Goal: Information Seeking & Learning: Learn about a topic

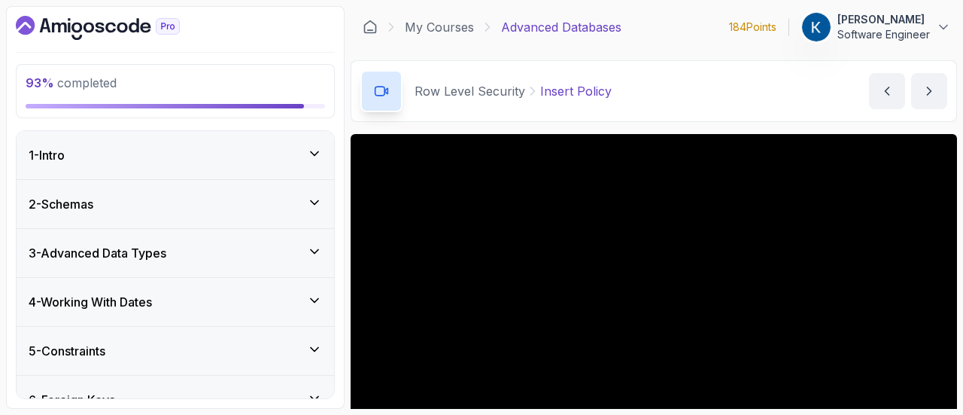
scroll to position [120, 0]
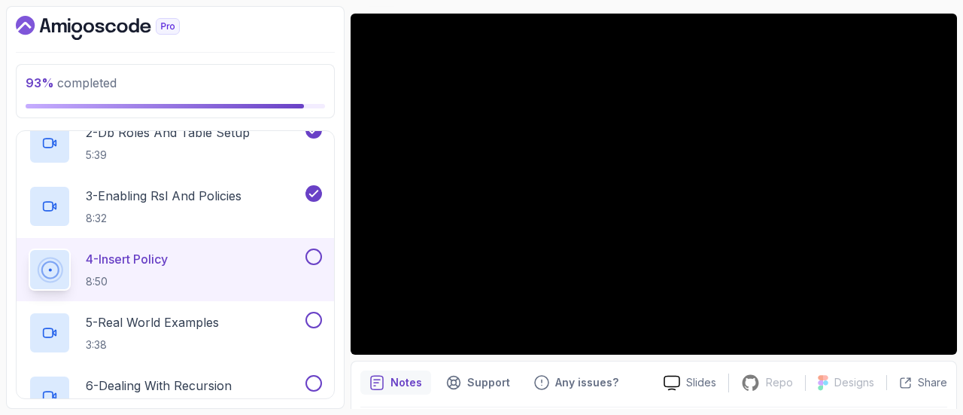
click at [271, 265] on div "4 - Insert Policy 8:50" at bounding box center [166, 269] width 274 height 42
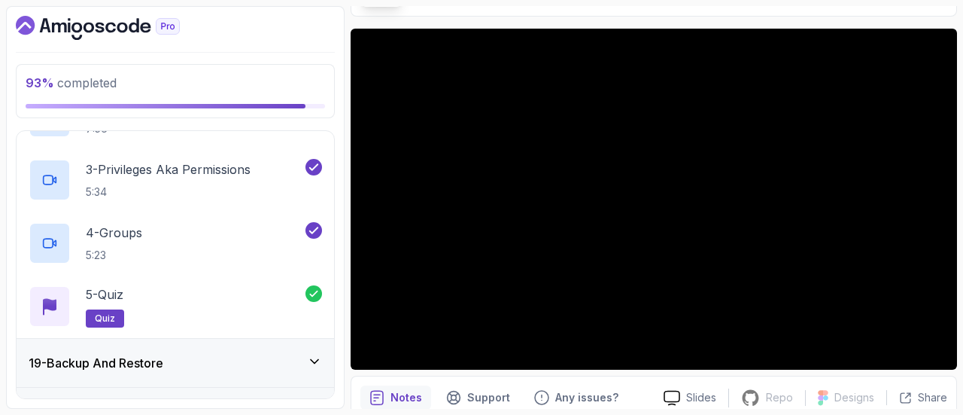
scroll to position [1116, 0]
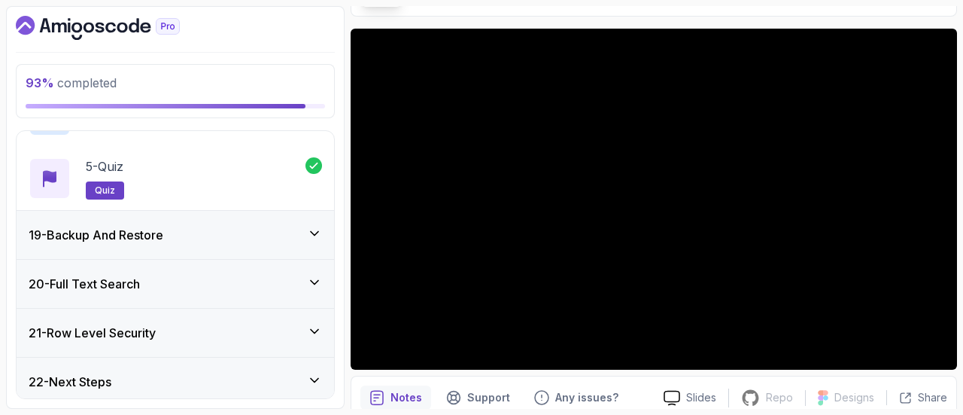
click at [239, 315] on div "21 - Row Level Security" at bounding box center [175, 332] width 317 height 48
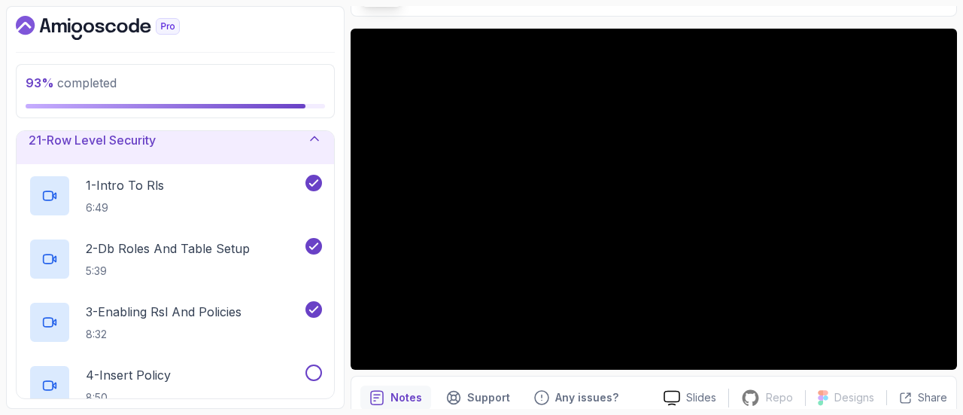
scroll to position [1070, 0]
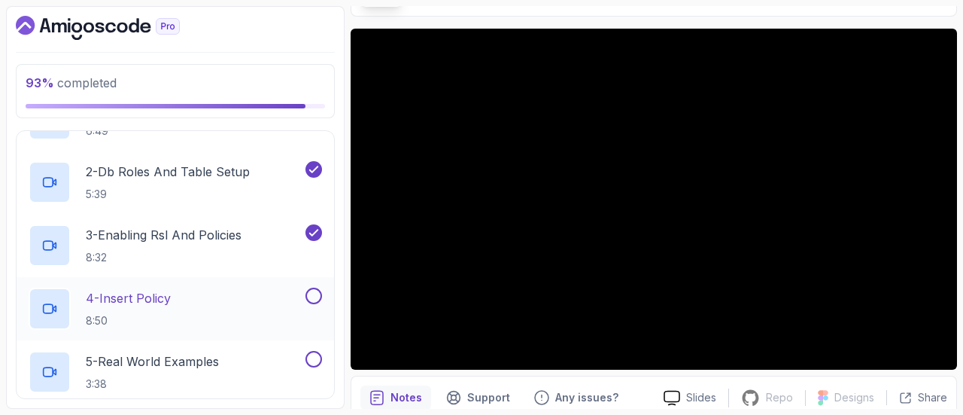
click at [266, 313] on div "4 - Insert Policy 8:50" at bounding box center [166, 308] width 274 height 42
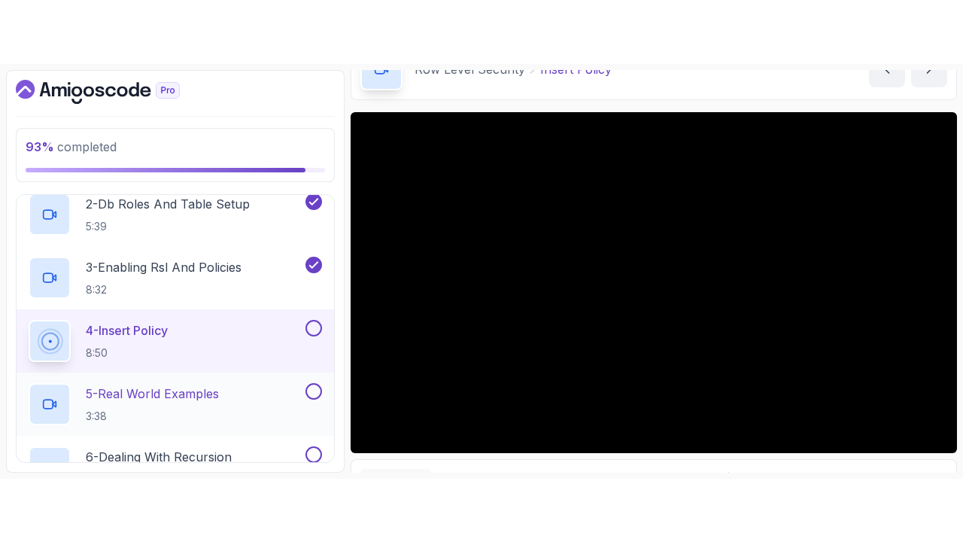
scroll to position [1141, 0]
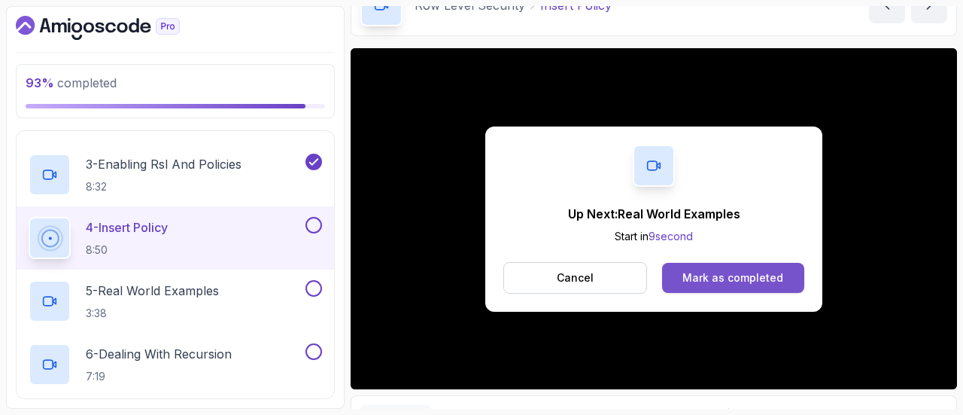
click at [740, 282] on div "Mark as completed" at bounding box center [732, 277] width 101 height 15
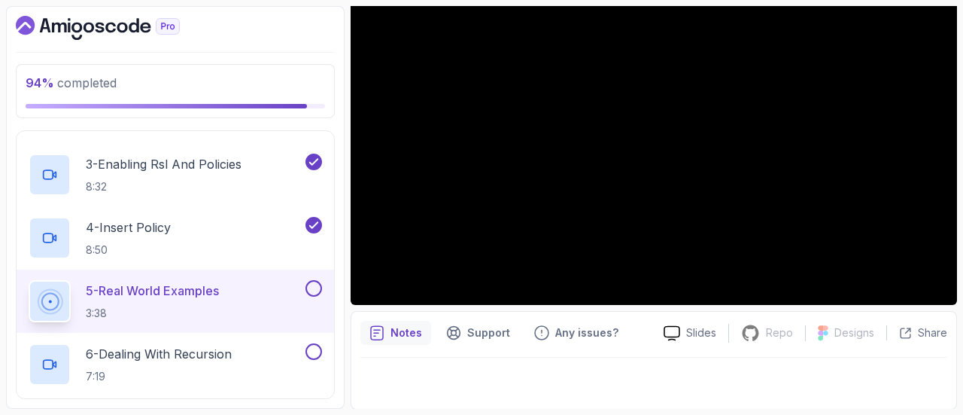
scroll to position [43, 0]
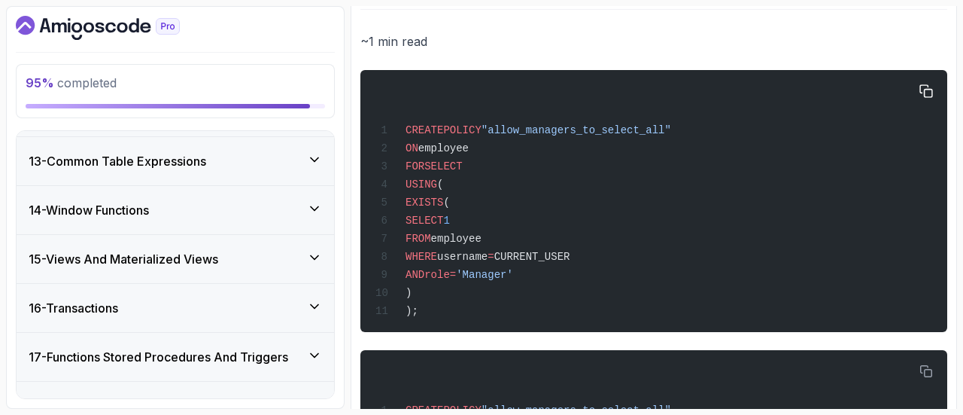
scroll to position [517, 0]
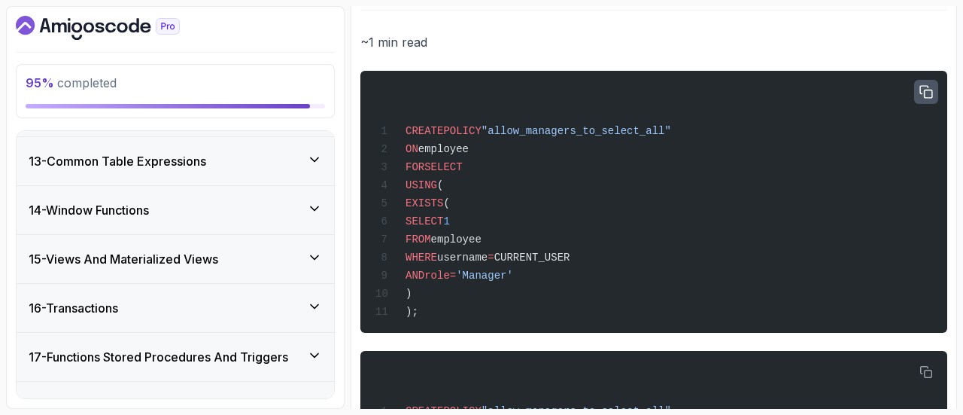
click at [924, 93] on icon "button" at bounding box center [926, 93] width 14 height 14
click at [449, 212] on div "CREATE POLICY "allow_managers_to_select_all" ON employee FOR SELECT USING ( EXI…" at bounding box center [653, 202] width 563 height 244
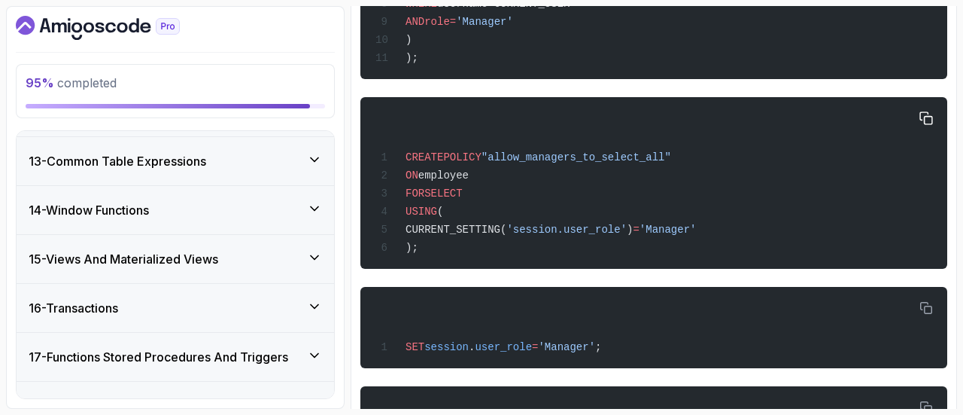
scroll to position [766, 0]
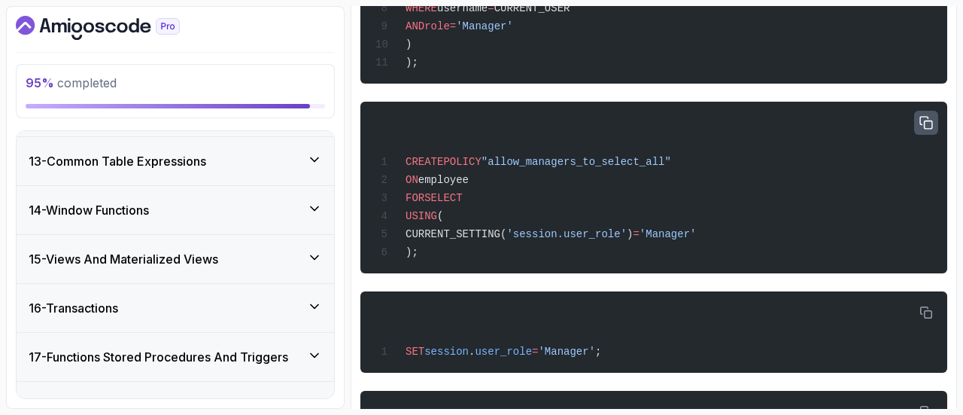
click at [930, 126] on icon "button" at bounding box center [926, 123] width 12 height 12
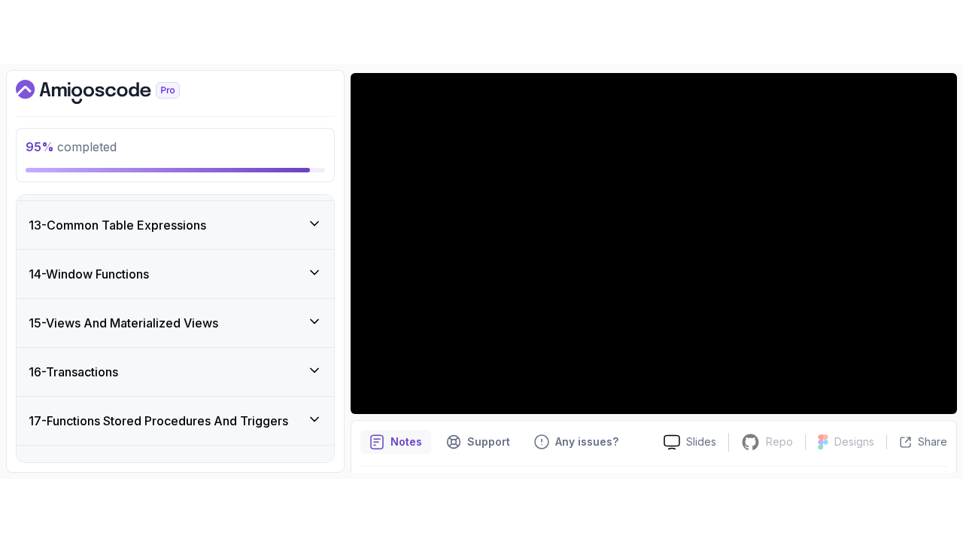
scroll to position [126, 0]
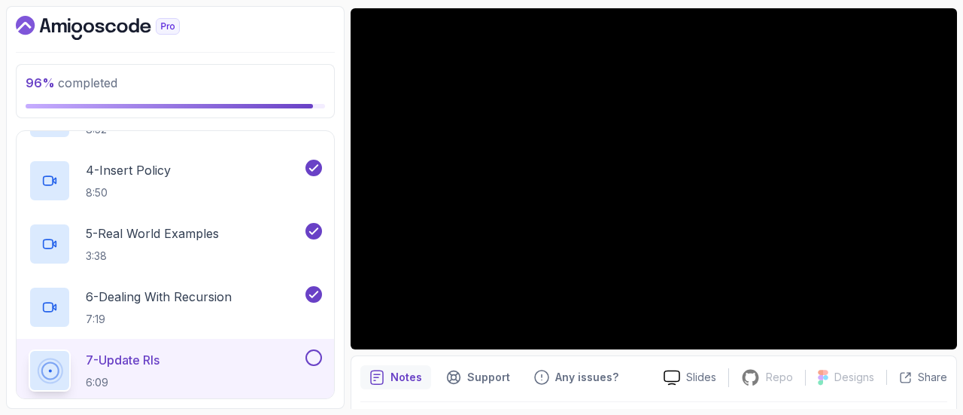
scroll to position [1306, 0]
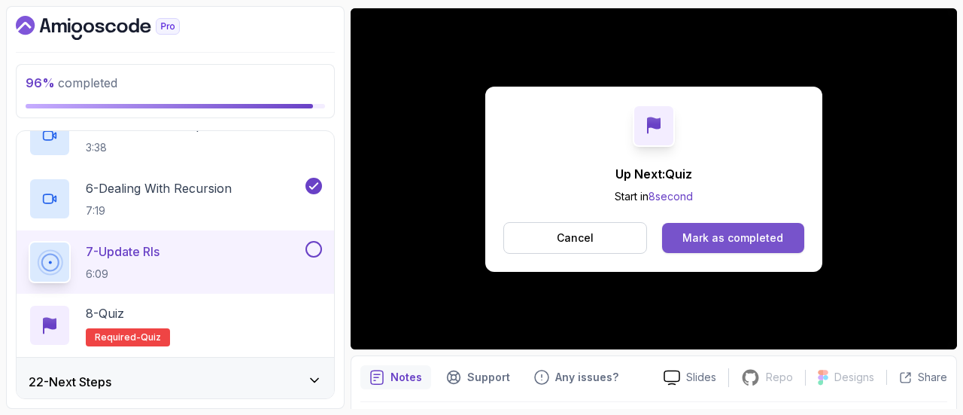
click at [748, 228] on button "Mark as completed" at bounding box center [733, 238] width 142 height 30
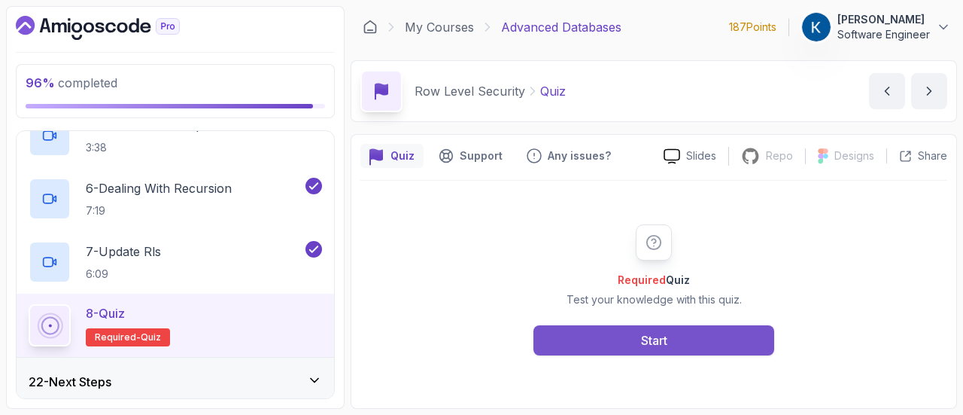
click at [691, 343] on button "Start" at bounding box center [653, 340] width 241 height 30
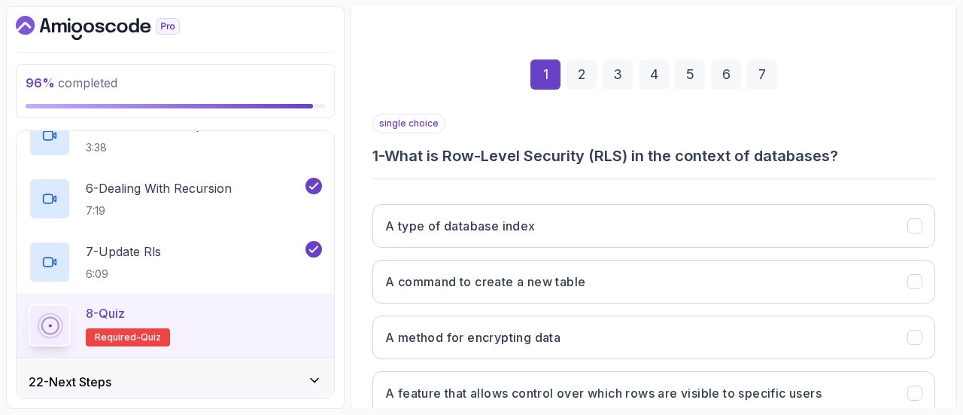
scroll to position [278, 0]
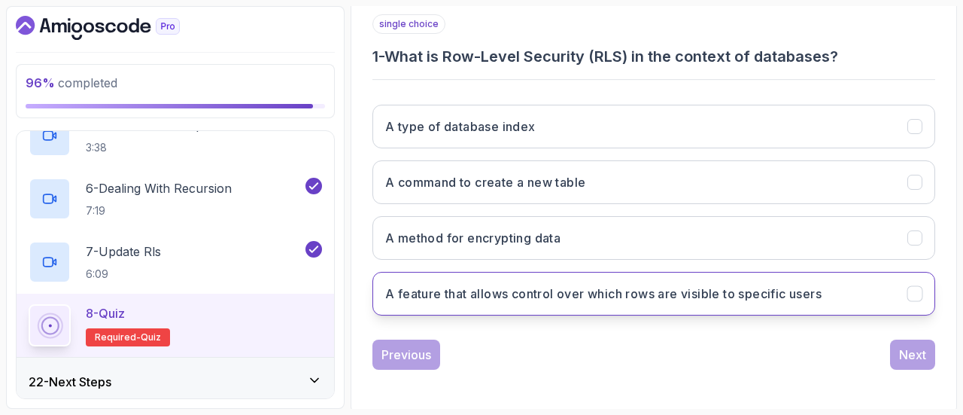
click at [679, 295] on h3 "A feature that allows control over which rows are visible to specific users" at bounding box center [603, 293] width 436 height 18
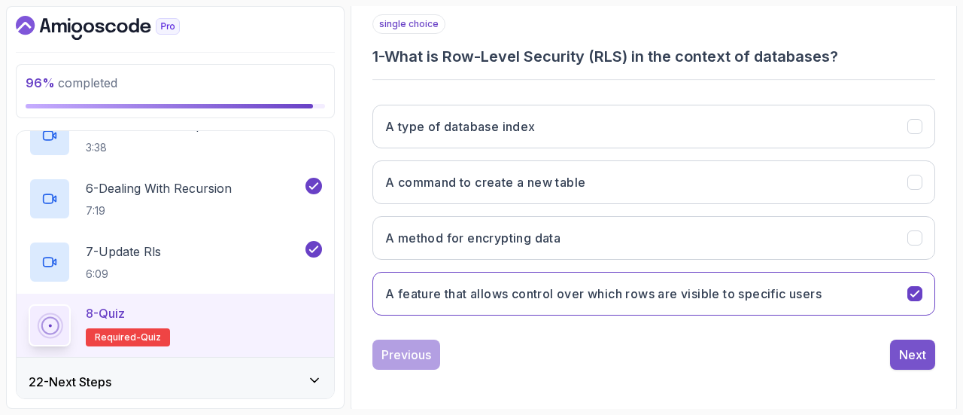
click at [913, 357] on div "Next" at bounding box center [912, 354] width 27 height 18
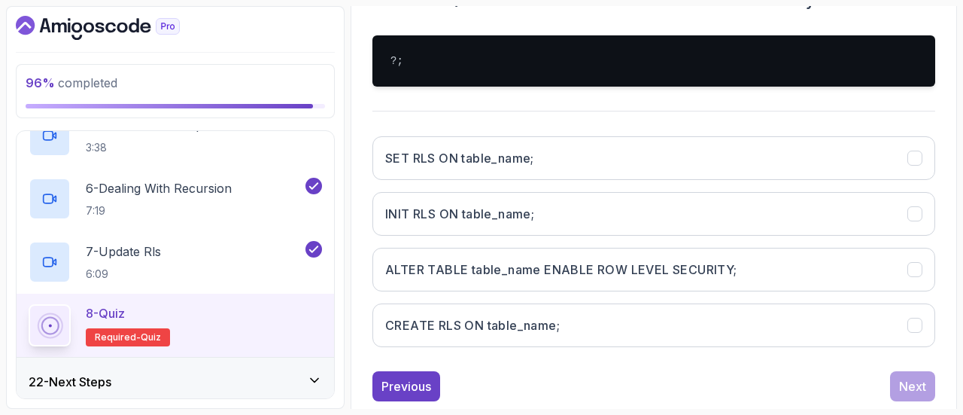
scroll to position [336, 0]
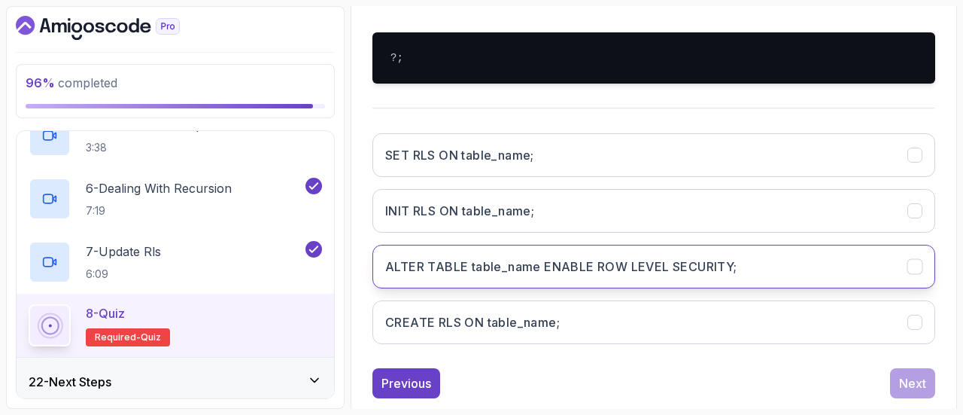
click at [686, 281] on button "ALTER TABLE table_name ENABLE ROW LEVEL SECURITY;" at bounding box center [653, 267] width 563 height 44
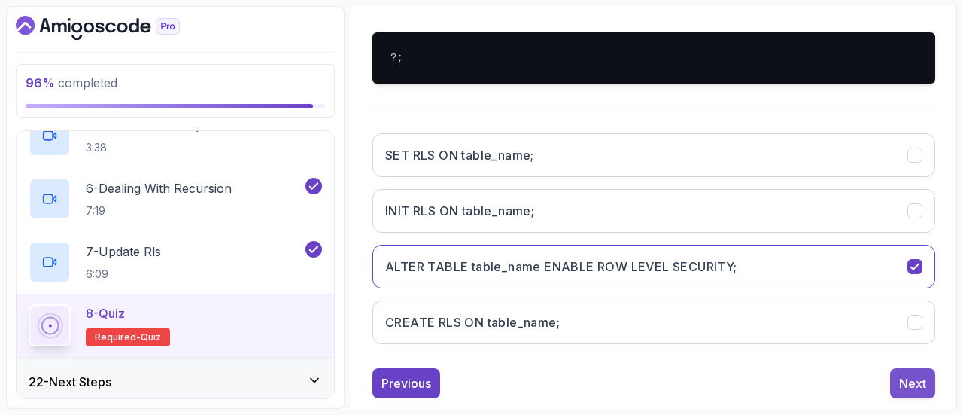
click at [910, 380] on div "Next" at bounding box center [912, 383] width 27 height 18
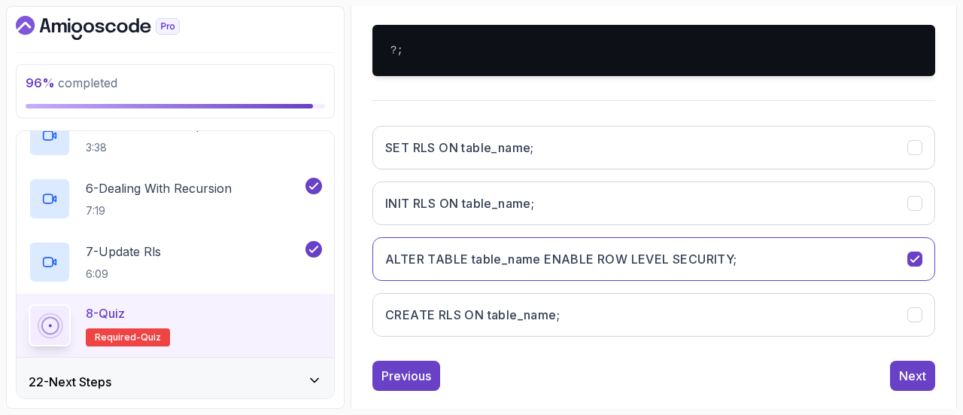
scroll to position [299, 0]
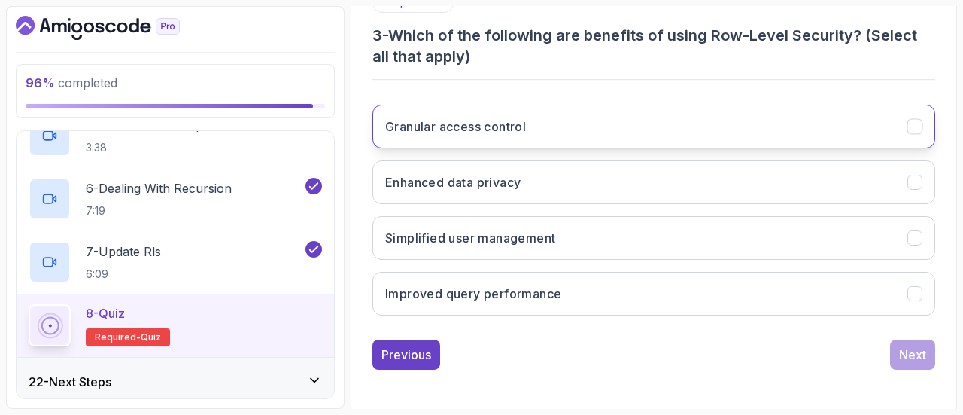
click at [594, 135] on button "Granular access control" at bounding box center [653, 127] width 563 height 44
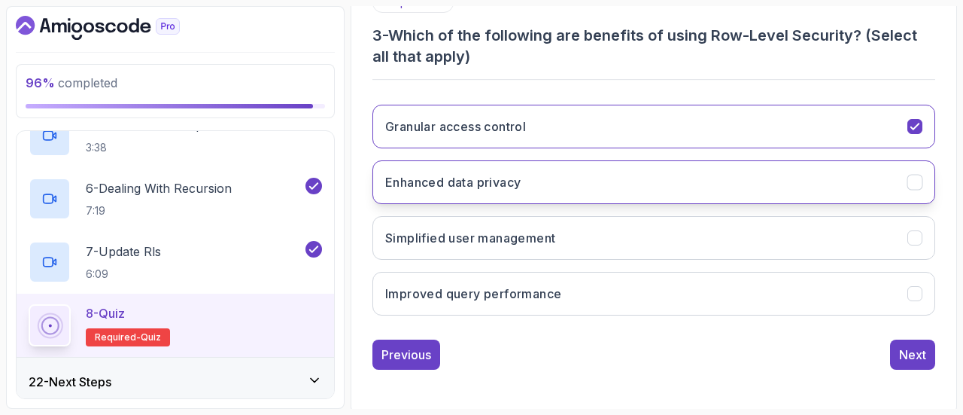
click at [605, 167] on button "Enhanced data privacy" at bounding box center [653, 182] width 563 height 44
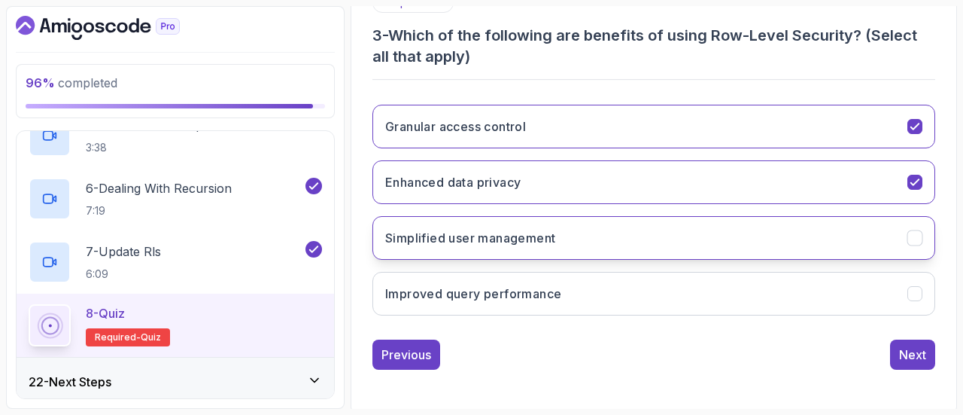
click at [615, 241] on button "Simplified user management" at bounding box center [653, 238] width 563 height 44
click at [911, 352] on div "Next" at bounding box center [912, 354] width 27 height 18
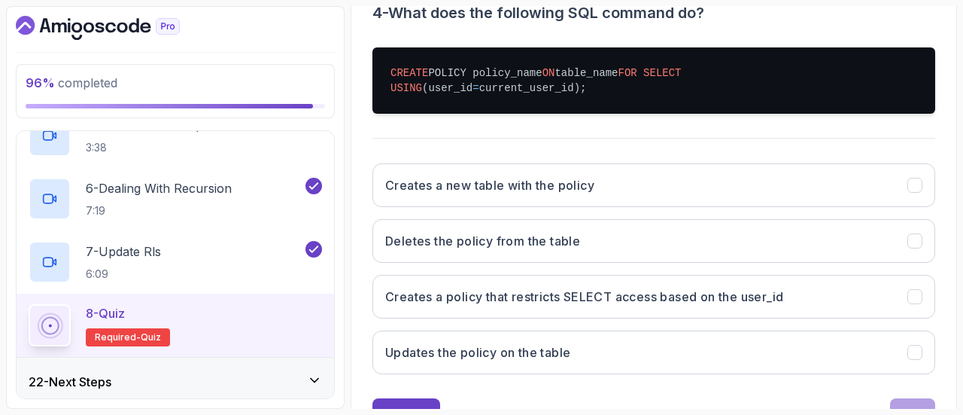
scroll to position [359, 0]
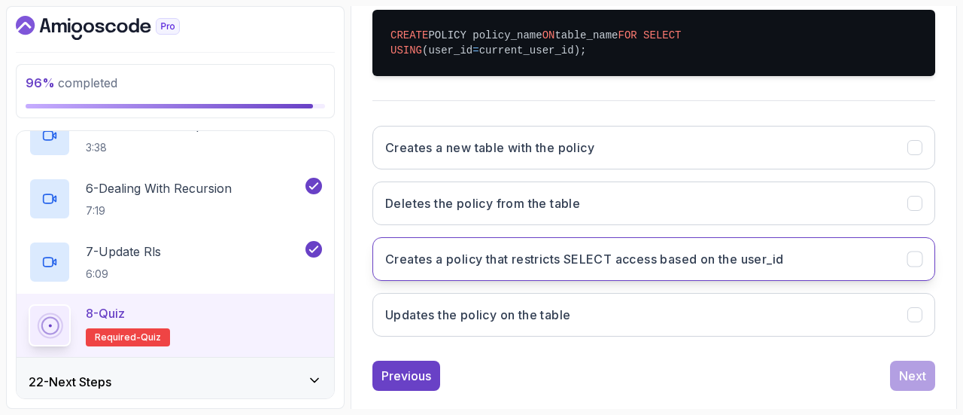
click at [654, 268] on h3 "Creates a policy that restricts SELECT access based on the user_id" at bounding box center [584, 259] width 398 height 18
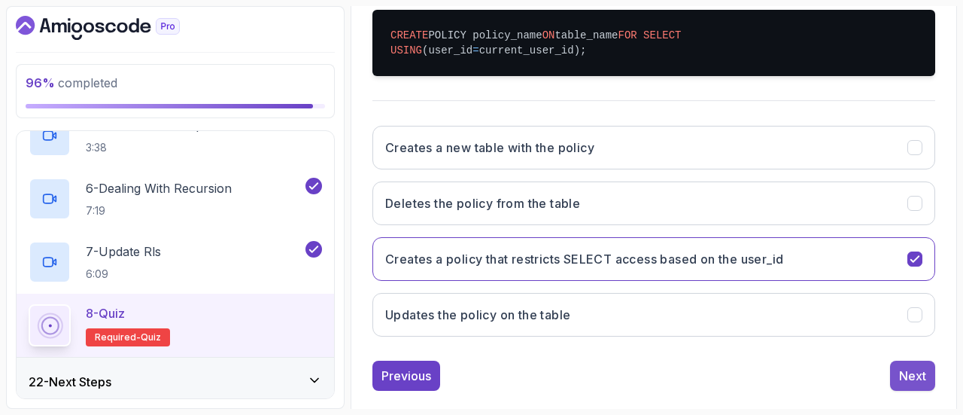
click at [904, 382] on div "Next" at bounding box center [912, 375] width 27 height 18
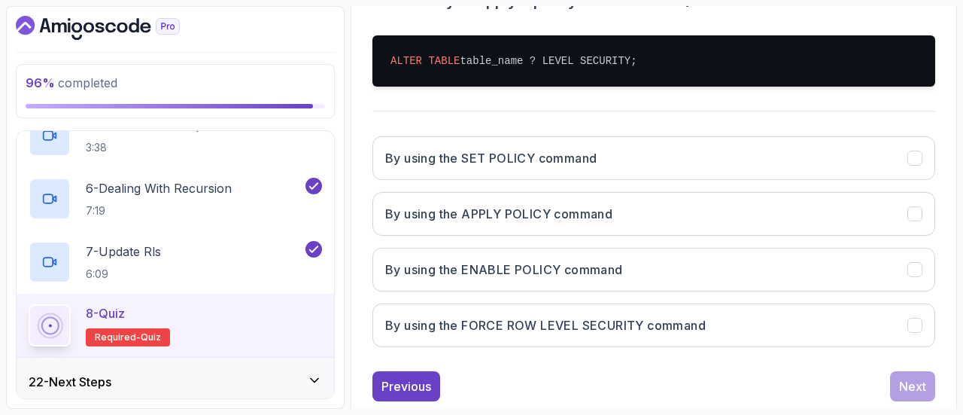
scroll to position [356, 0]
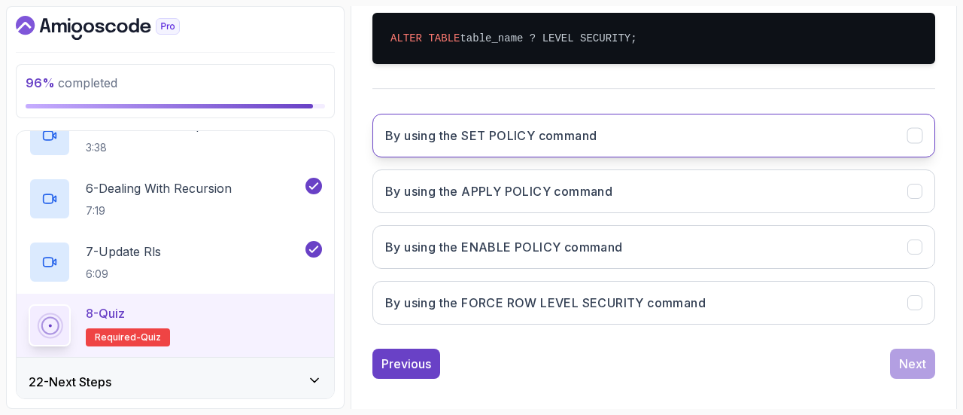
click at [724, 132] on button "By using the SET POLICY command" at bounding box center [653, 136] width 563 height 44
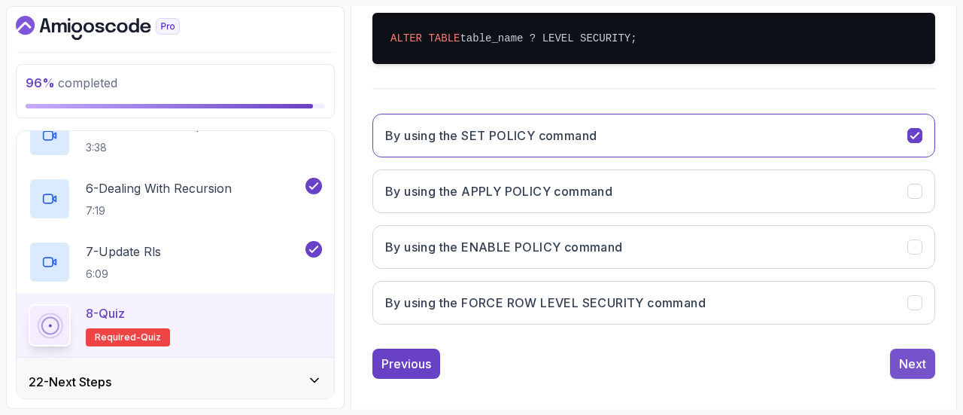
click at [912, 356] on div "Next" at bounding box center [912, 363] width 27 height 18
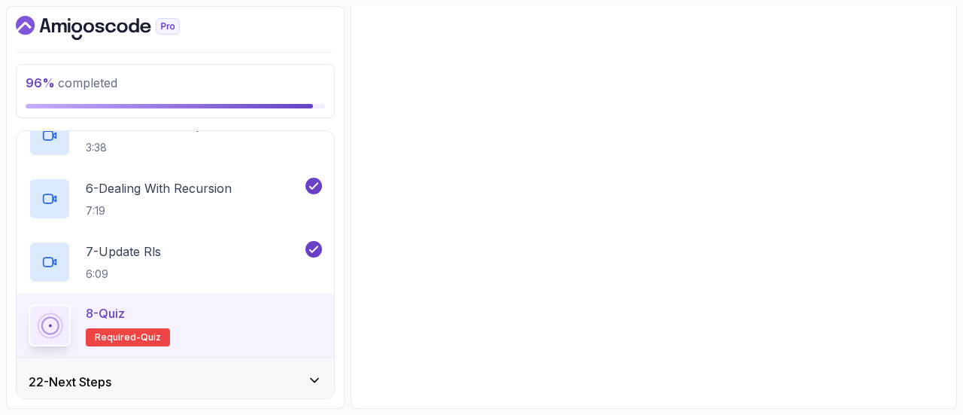
scroll to position [278, 0]
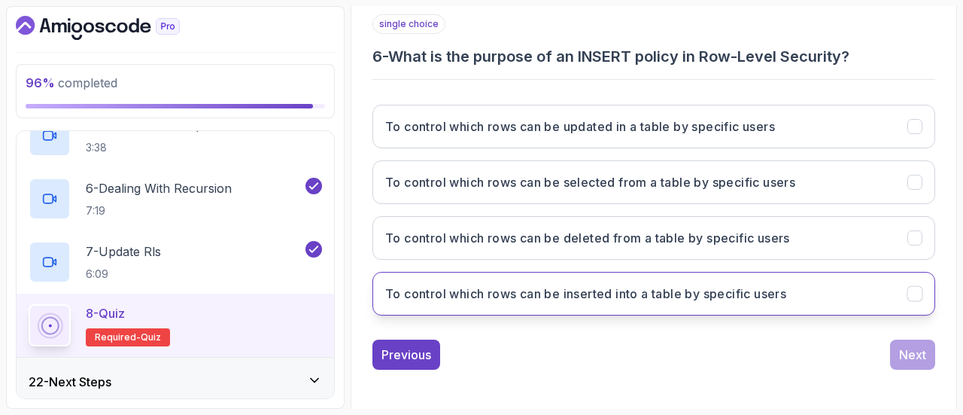
click at [826, 296] on button "To control which rows can be inserted into a table by specific users" at bounding box center [653, 294] width 563 height 44
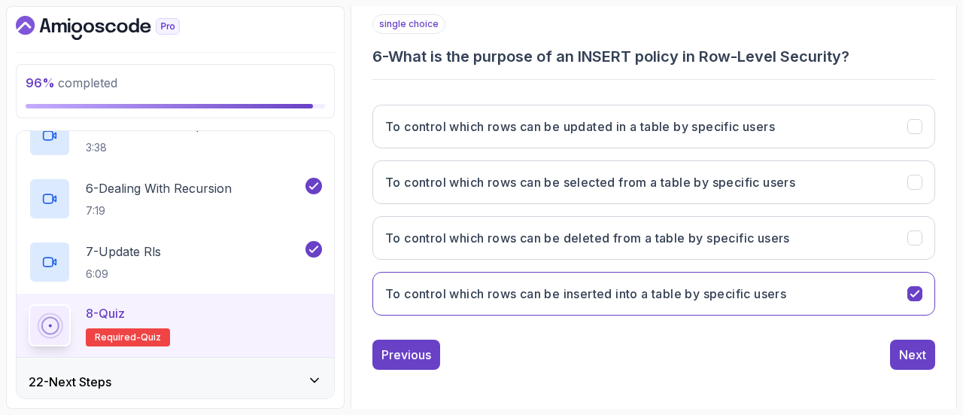
click at [901, 335] on div "single choice 6 - What is the purpose of an INSERT policy in Row-Level Security…" at bounding box center [653, 191] width 563 height 355
click at [906, 354] on div "Next" at bounding box center [912, 354] width 27 height 18
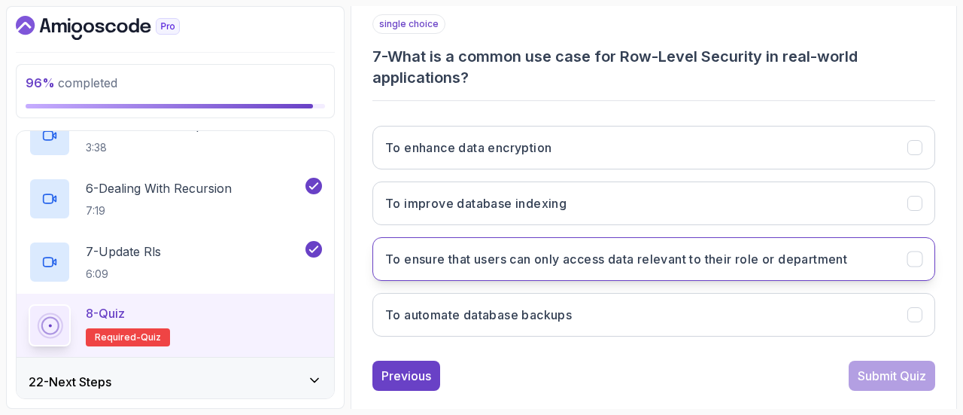
click at [673, 274] on button "To ensure that users can only access data relevant to their role or department" at bounding box center [653, 259] width 563 height 44
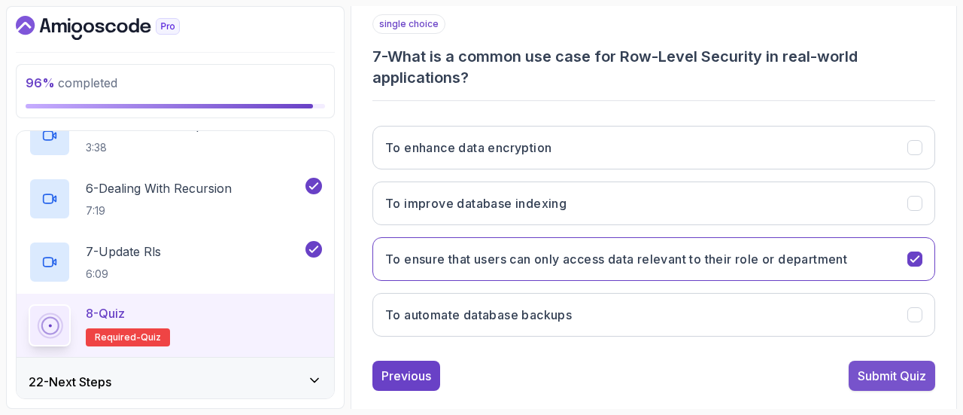
click at [873, 379] on div "Submit Quiz" at bounding box center [892, 375] width 68 height 18
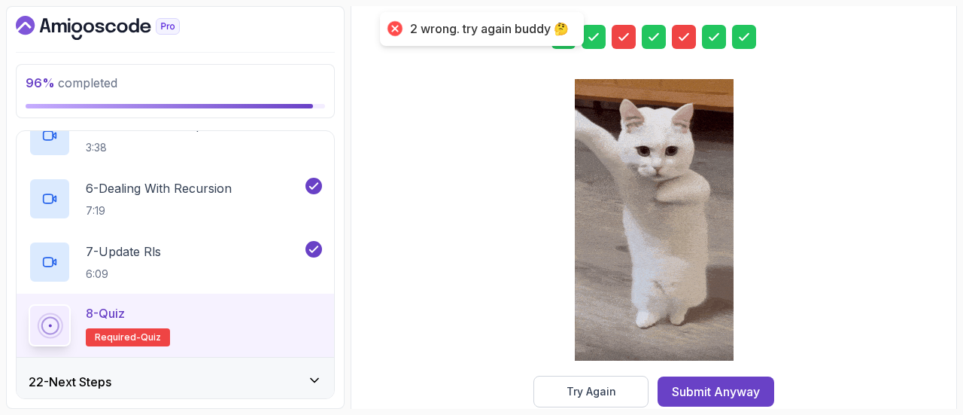
click at [687, 31] on icon at bounding box center [683, 36] width 15 height 15
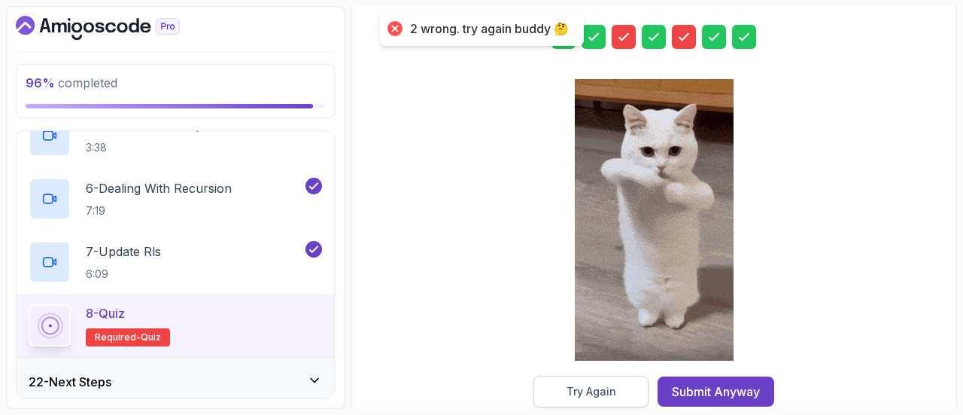
click at [614, 377] on button "Try Again" at bounding box center [590, 391] width 115 height 32
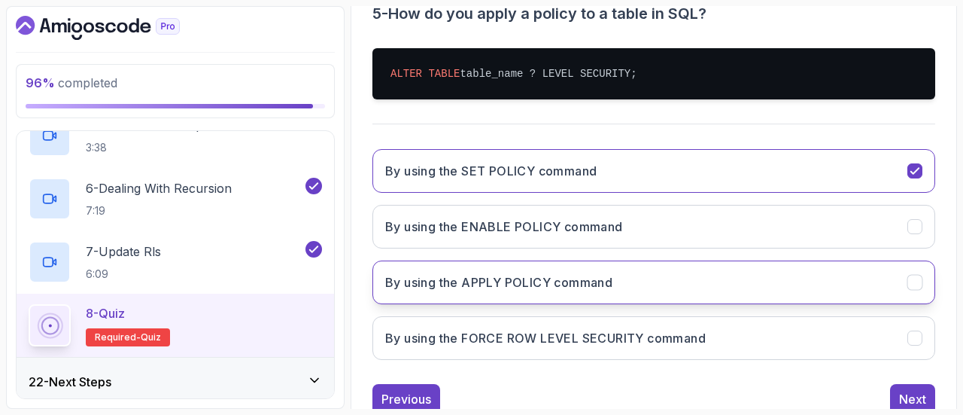
scroll to position [321, 0]
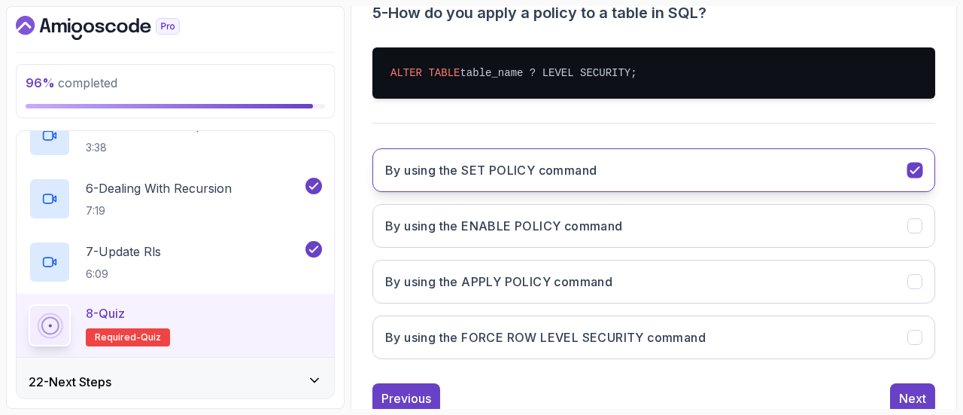
click at [851, 178] on button "By using the SET POLICY command" at bounding box center [653, 170] width 563 height 44
click at [765, 257] on div "By using the SET POLICY command By using the ENABLE POLICY command By using the…" at bounding box center [653, 253] width 563 height 235
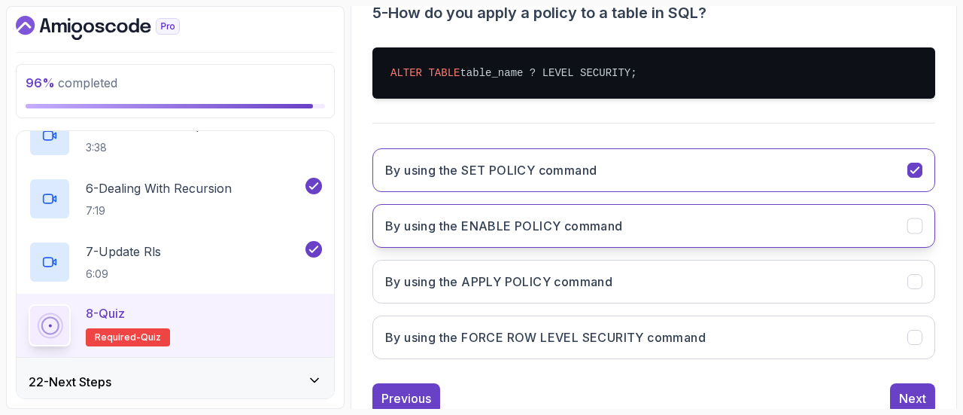
click at [800, 221] on button "By using the ENABLE POLICY command" at bounding box center [653, 226] width 563 height 44
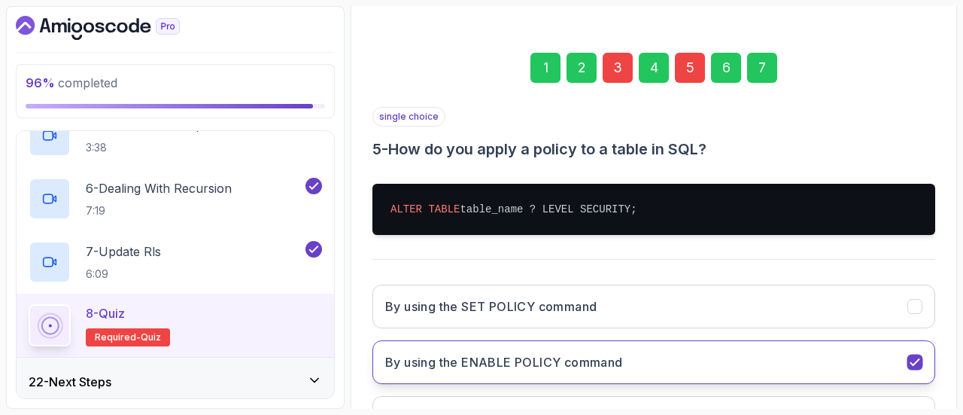
scroll to position [184, 0]
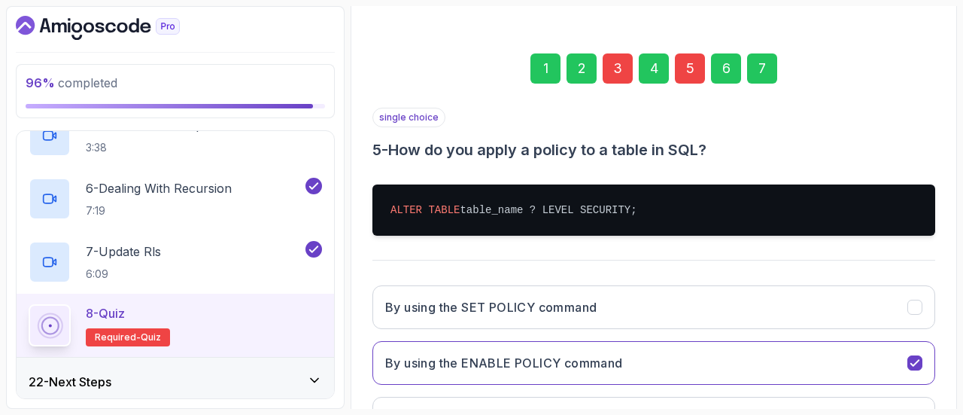
click at [619, 68] on div "3" at bounding box center [618, 68] width 30 height 30
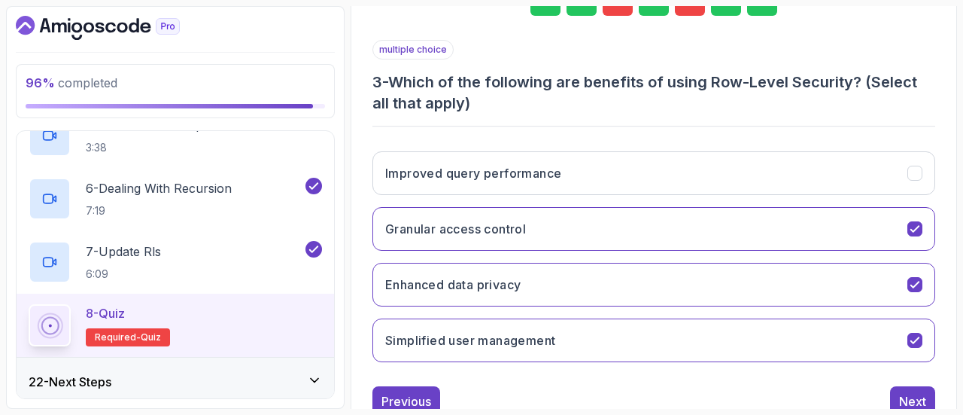
scroll to position [254, 0]
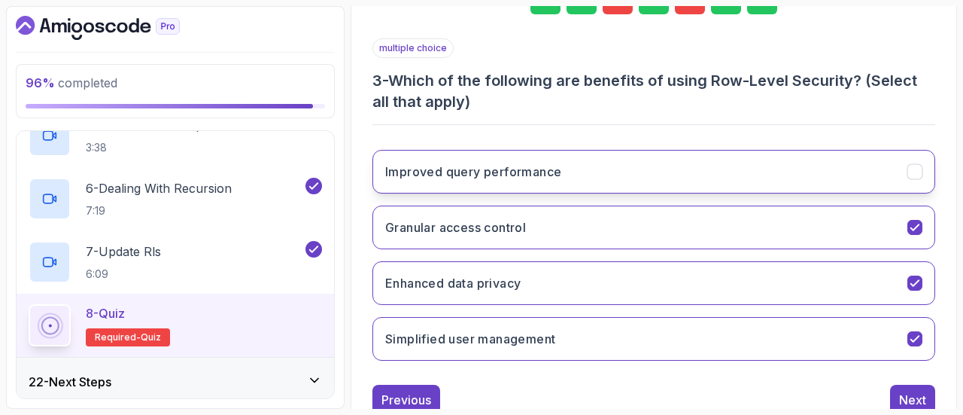
click at [732, 171] on button "Improved query performance" at bounding box center [653, 172] width 563 height 44
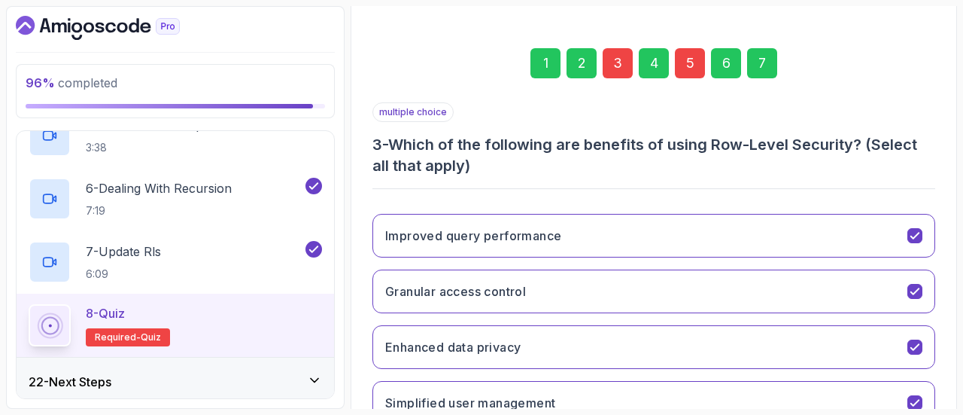
click at [760, 67] on div "7" at bounding box center [762, 63] width 30 height 30
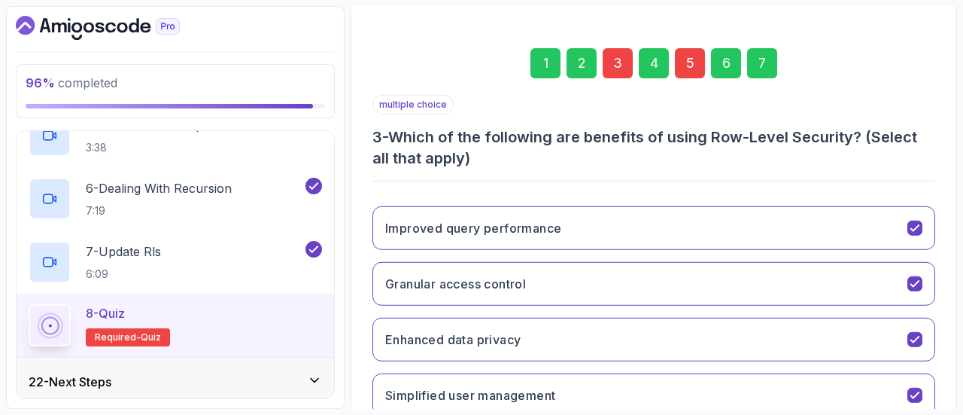
scroll to position [299, 0]
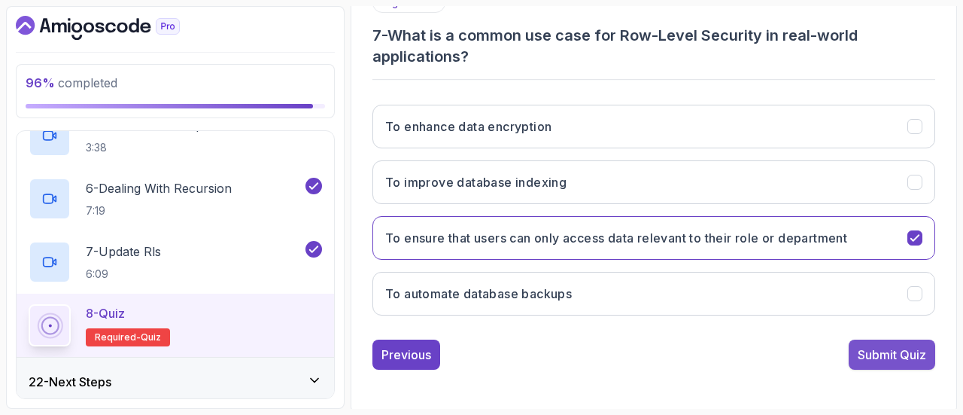
click at [885, 339] on button "Submit Quiz" at bounding box center [892, 354] width 87 height 30
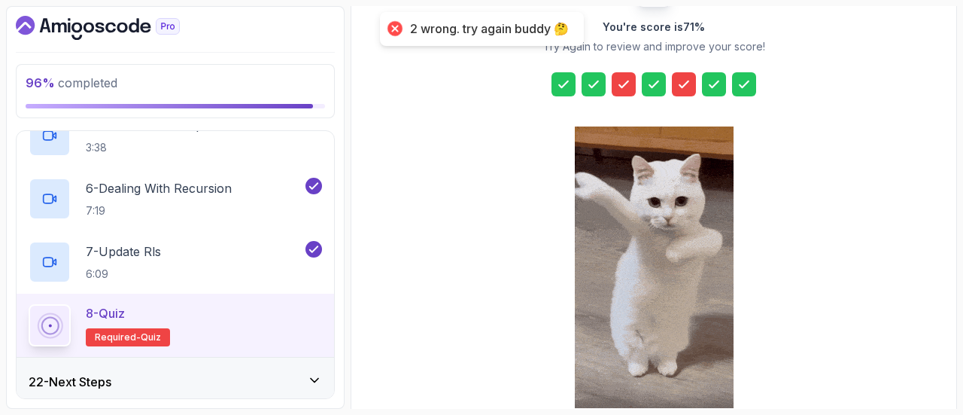
scroll to position [226, 0]
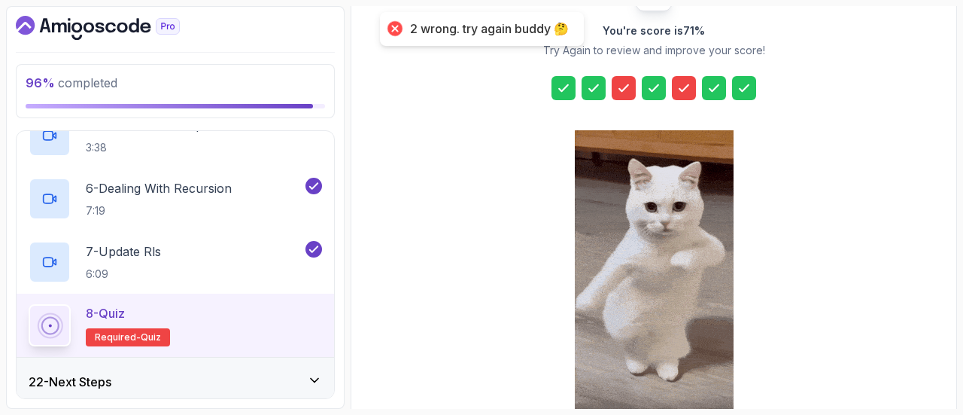
click at [622, 84] on icon at bounding box center [623, 87] width 15 height 15
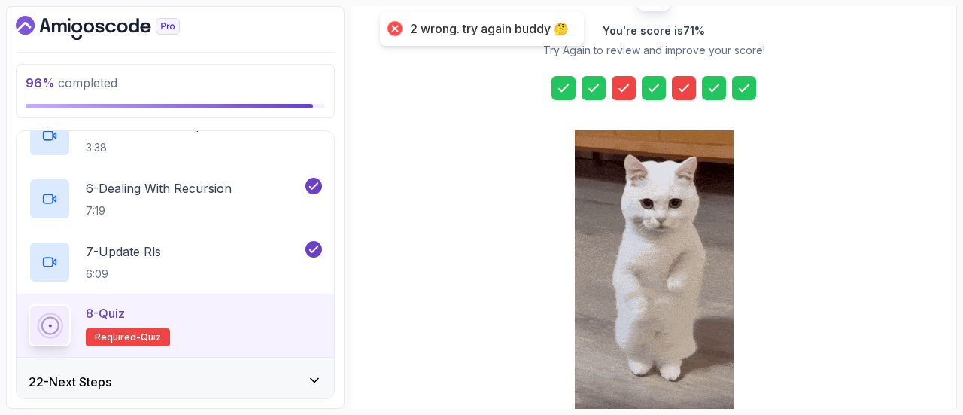
scroll to position [305, 0]
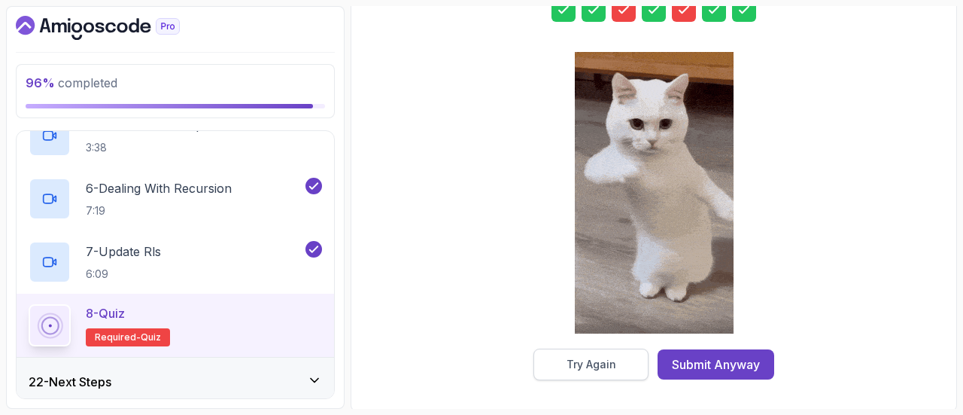
click at [620, 374] on button "Try Again" at bounding box center [590, 364] width 115 height 32
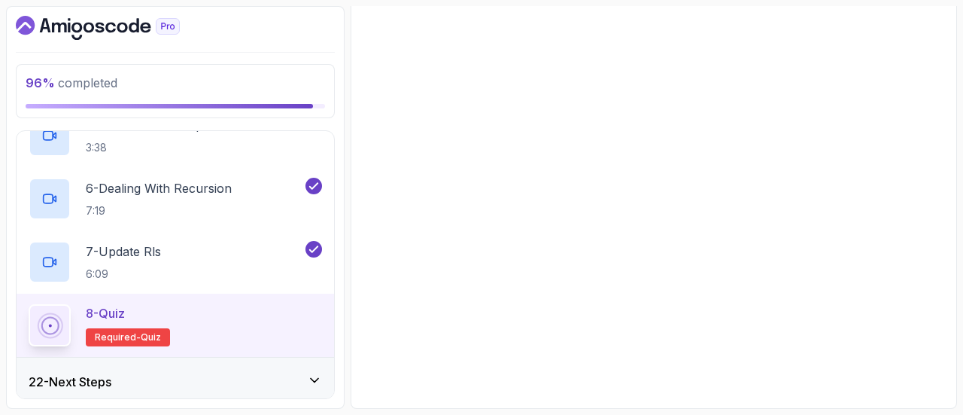
scroll to position [299, 0]
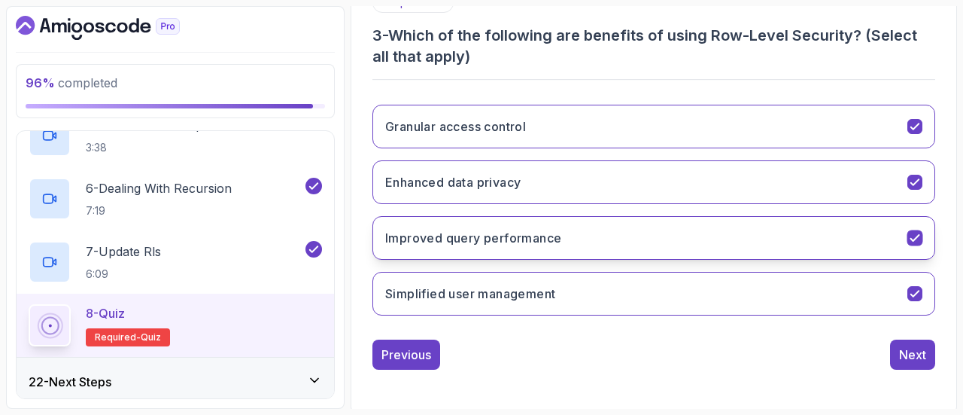
click at [778, 247] on button "Improved query performance" at bounding box center [653, 238] width 563 height 44
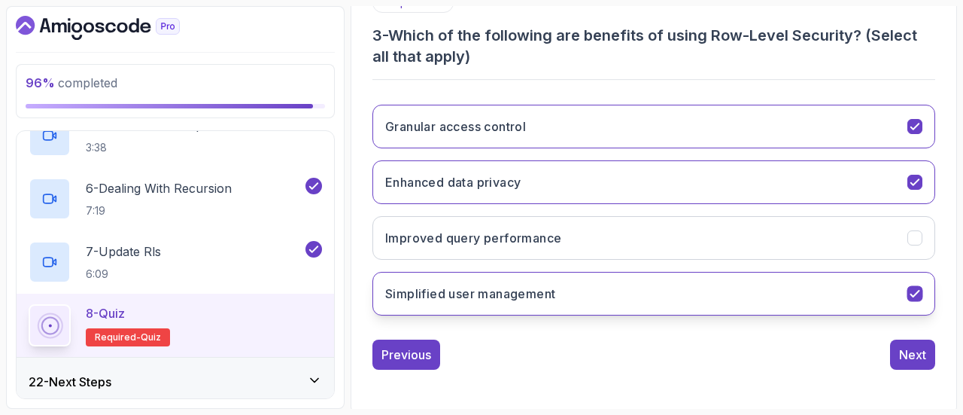
click at [784, 284] on button "Simplified user management" at bounding box center [653, 294] width 563 height 44
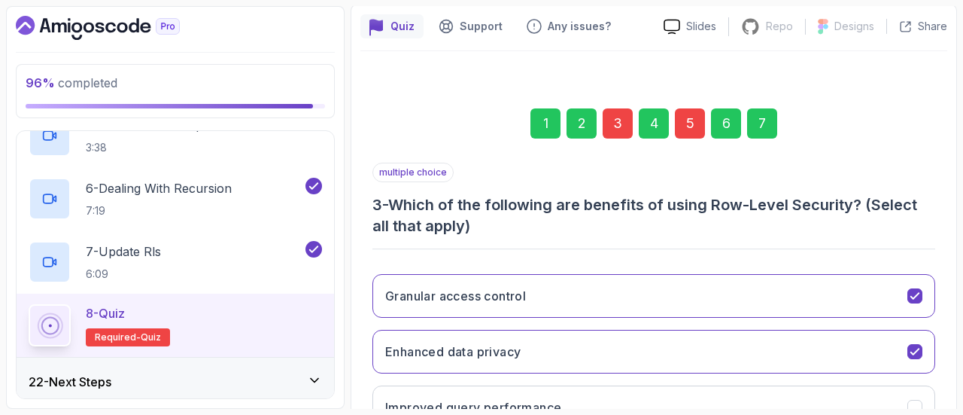
scroll to position [129, 0]
click at [686, 123] on div "5" at bounding box center [690, 124] width 30 height 30
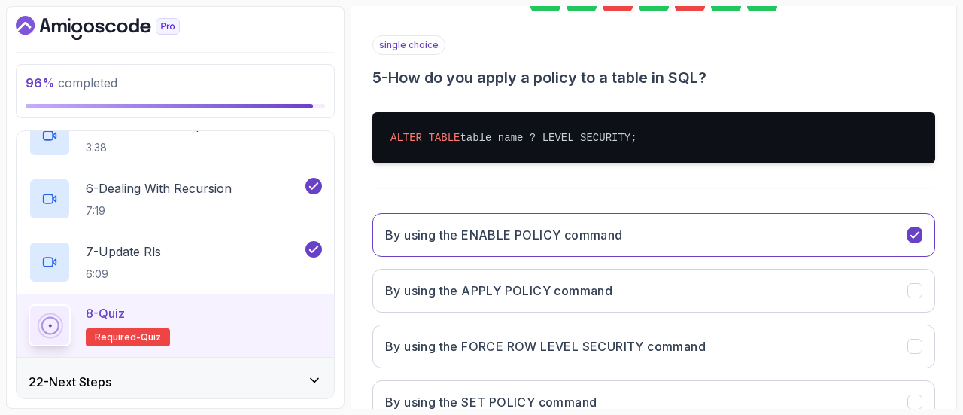
scroll to position [345, 0]
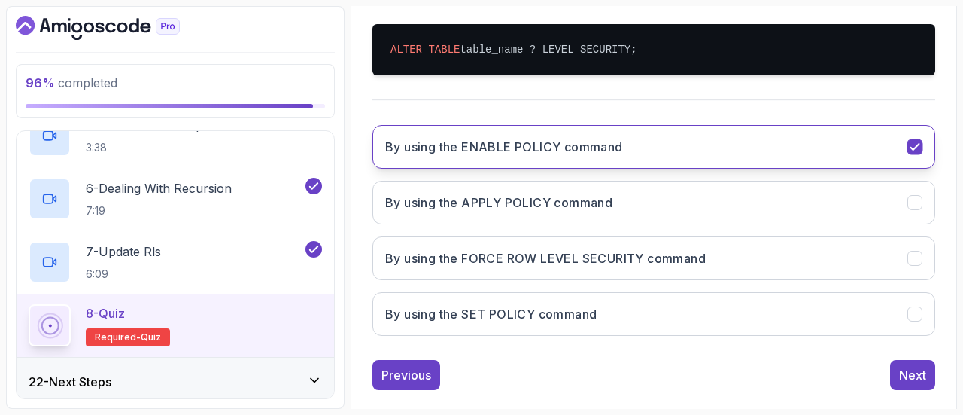
click at [837, 138] on button "By using the ENABLE POLICY command" at bounding box center [653, 147] width 563 height 44
click at [772, 279] on div "By using the ENABLE POLICY command By using the APPLY POLICY command By using t…" at bounding box center [653, 230] width 563 height 235
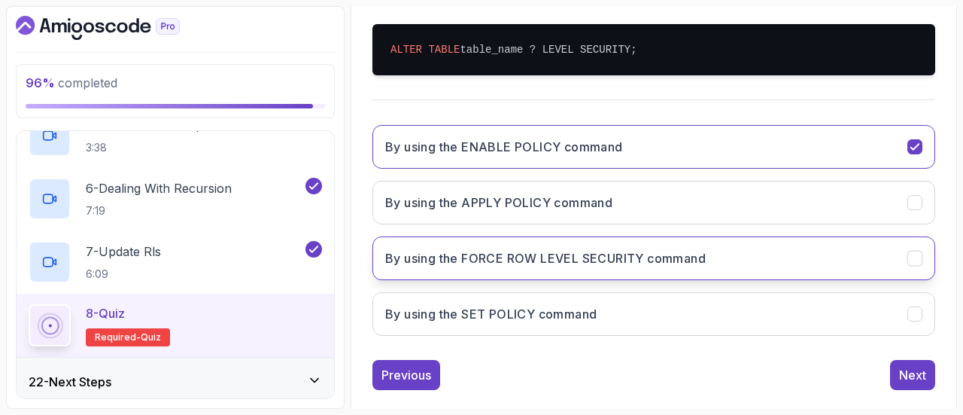
click at [796, 267] on button "By using the FORCE ROW LEVEL SECURITY command" at bounding box center [653, 258] width 563 height 44
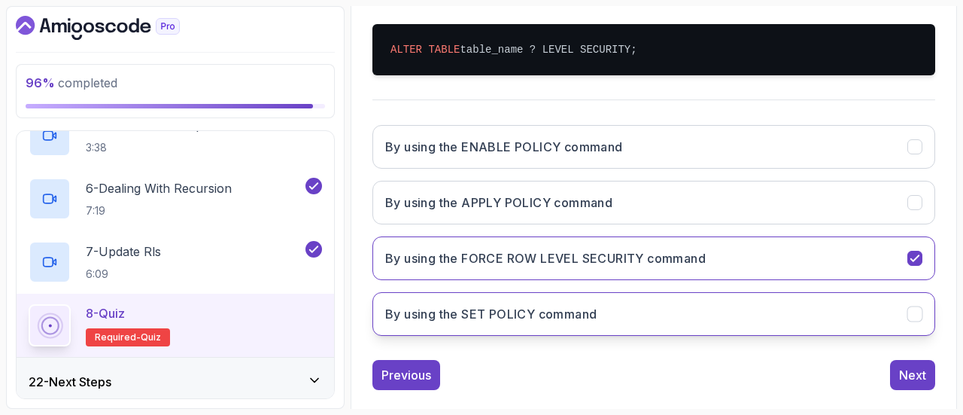
click at [807, 330] on button "By using the SET POLICY command" at bounding box center [653, 314] width 563 height 44
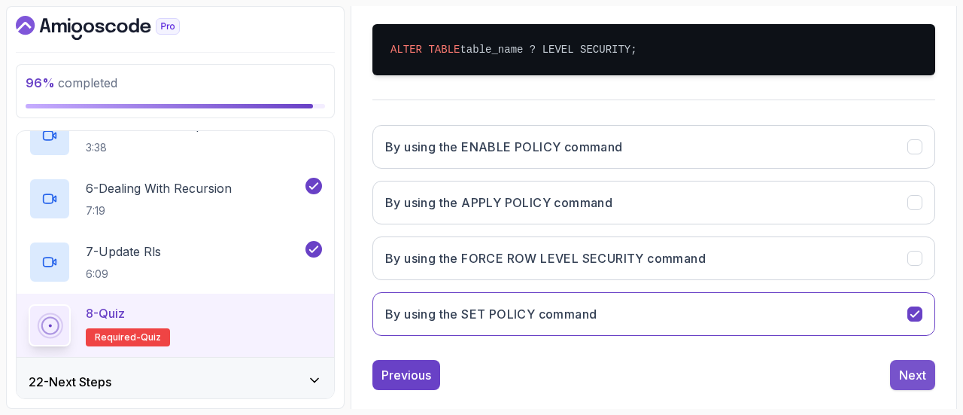
click at [894, 364] on button "Next" at bounding box center [912, 375] width 45 height 30
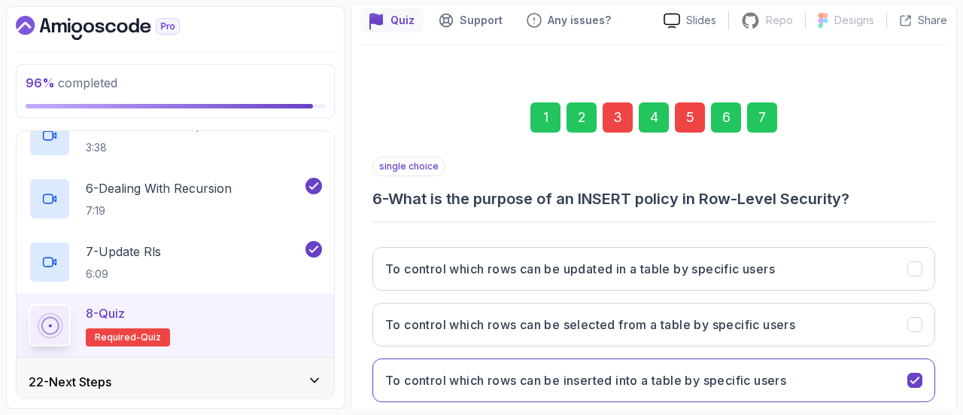
click at [768, 118] on div "7" at bounding box center [762, 117] width 30 height 30
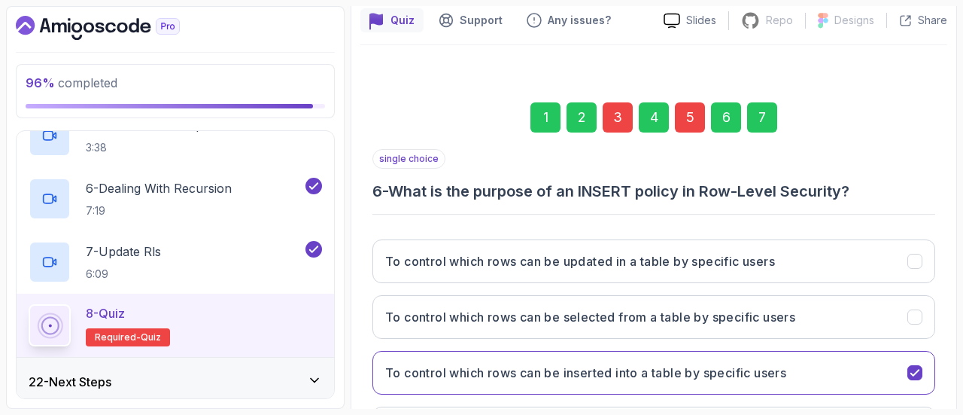
scroll to position [299, 0]
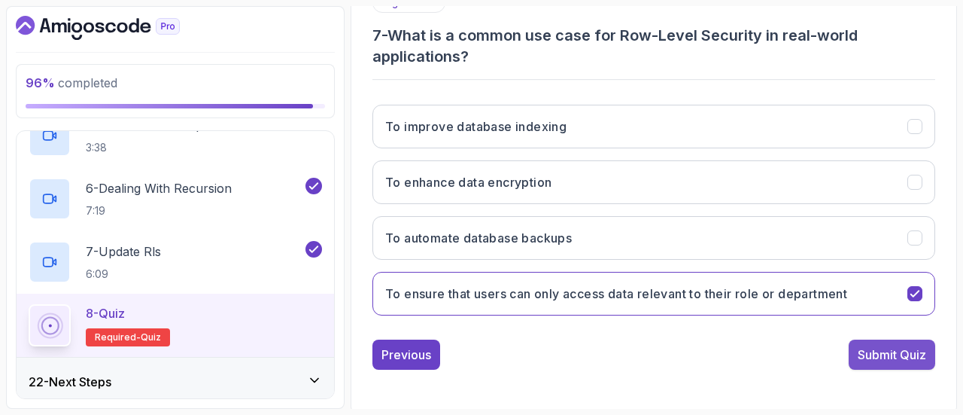
click at [876, 354] on div "Submit Quiz" at bounding box center [892, 354] width 68 height 18
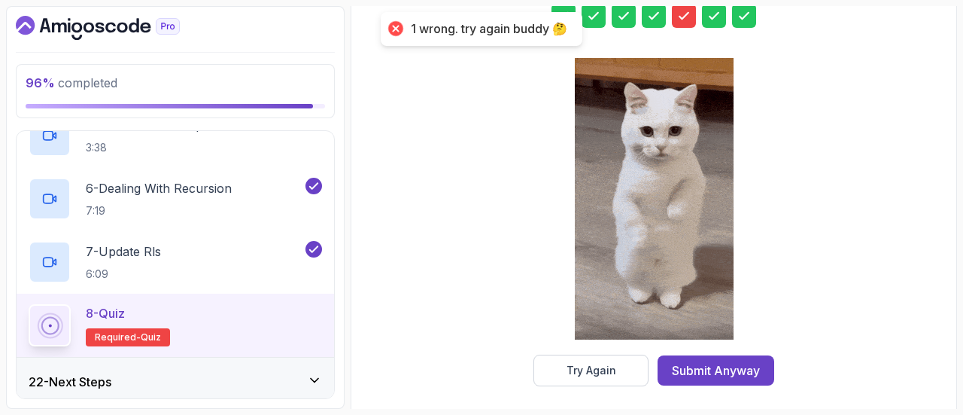
click at [685, 18] on icon at bounding box center [683, 15] width 15 height 15
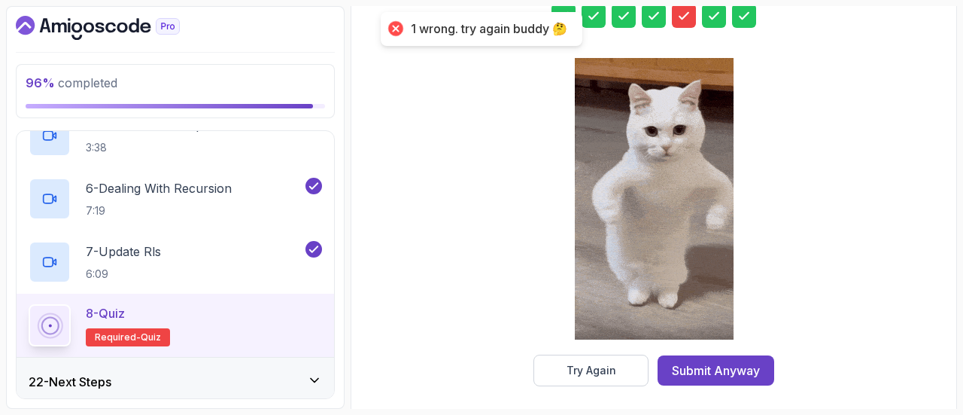
click at [573, 345] on div "You're score is 86 % Try Again to review and improve your score! Try Again Subm…" at bounding box center [653, 144] width 289 height 483
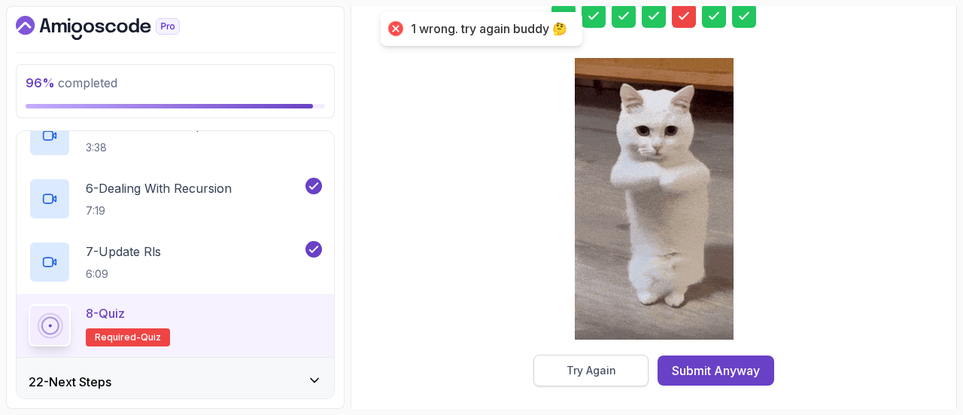
click at [573, 359] on button "Try Again" at bounding box center [590, 370] width 115 height 32
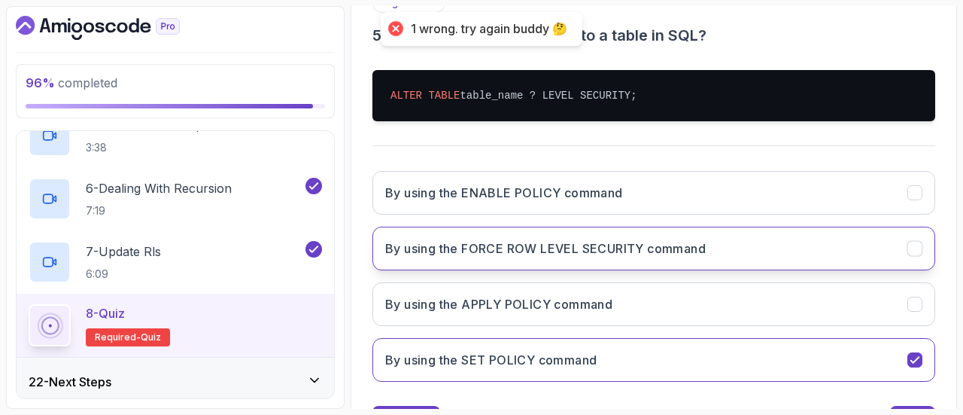
click at [782, 254] on button "By using the FORCE ROW LEVEL SECURITY command" at bounding box center [653, 248] width 563 height 44
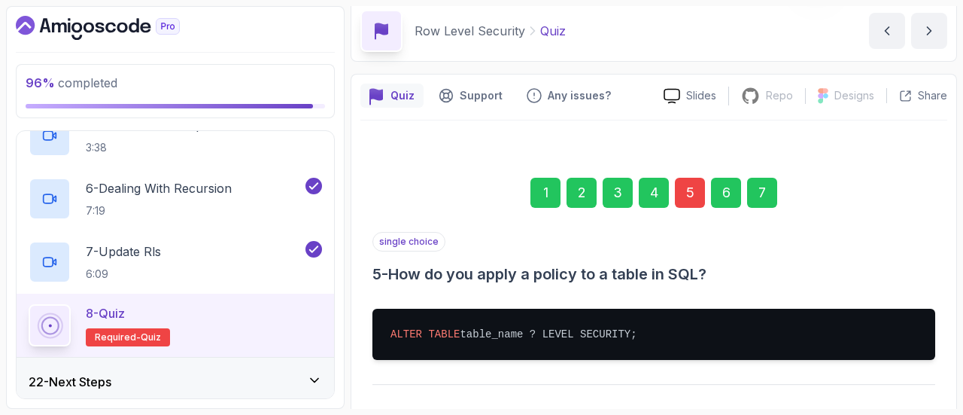
scroll to position [32, 0]
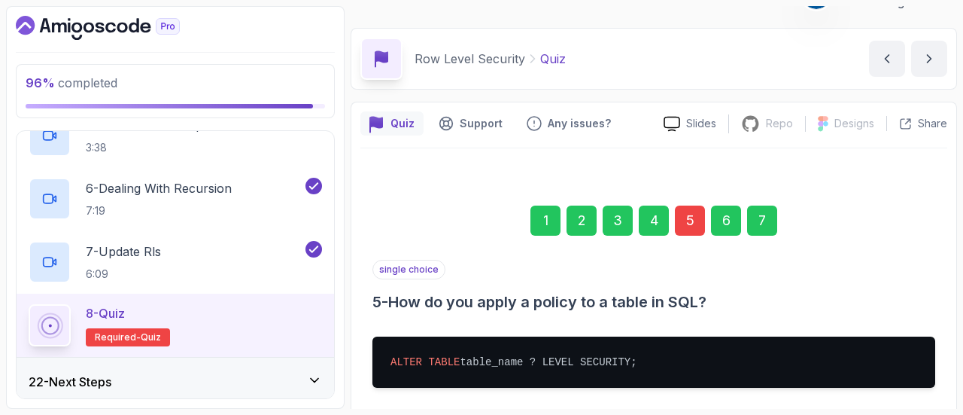
click at [773, 217] on div "7" at bounding box center [762, 220] width 30 height 30
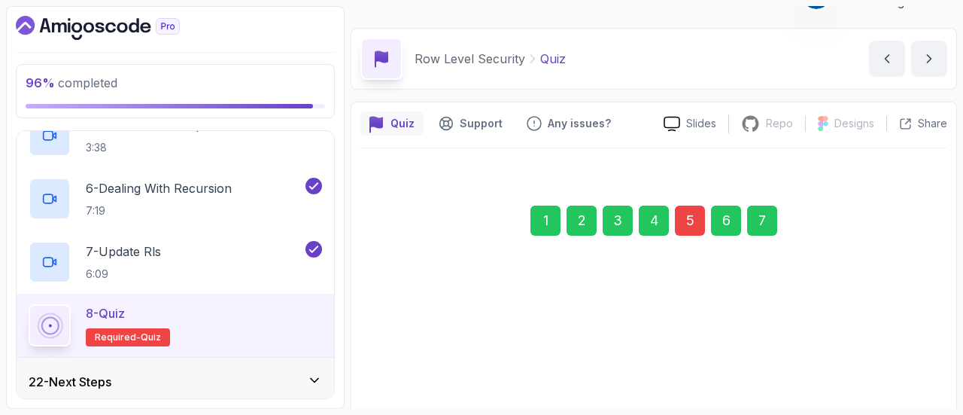
scroll to position [299, 0]
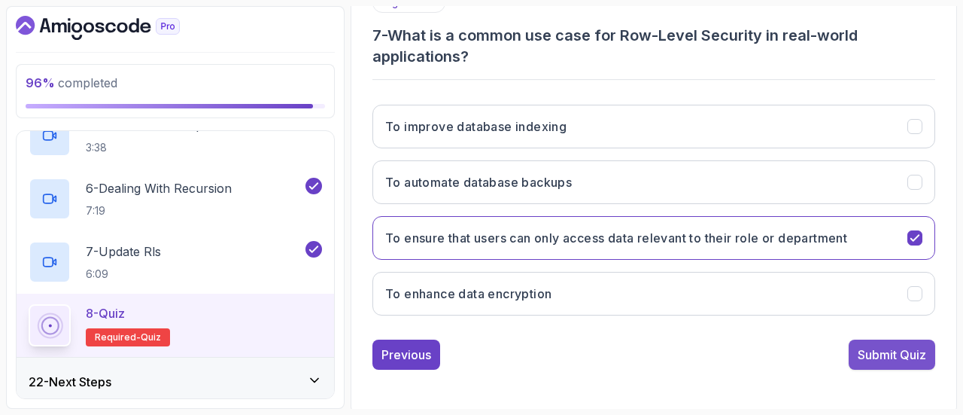
click at [901, 362] on button "Submit Quiz" at bounding box center [892, 354] width 87 height 30
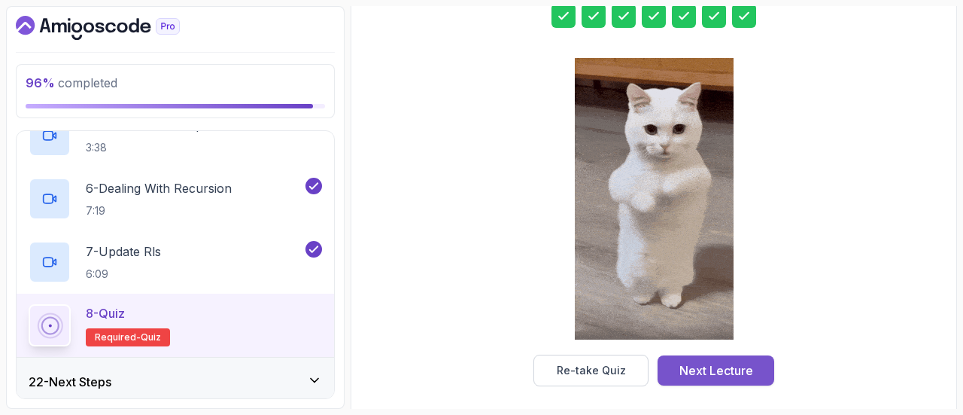
click at [736, 361] on div "Next Lecture" at bounding box center [716, 370] width 74 height 18
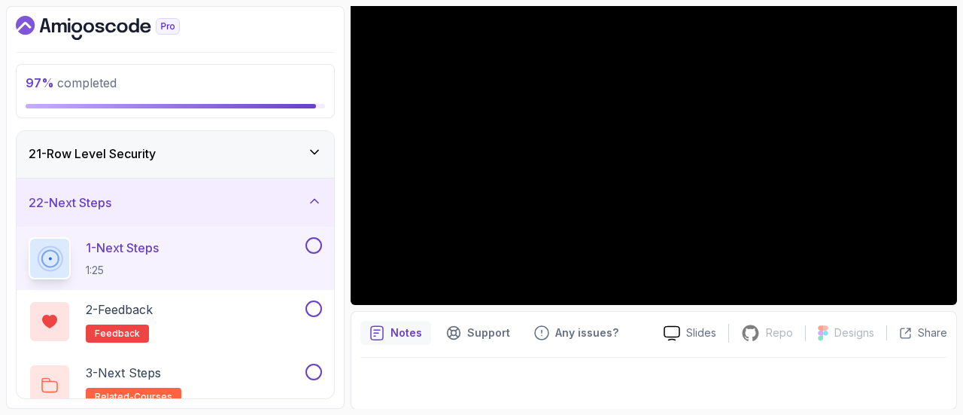
scroll to position [984, 0]
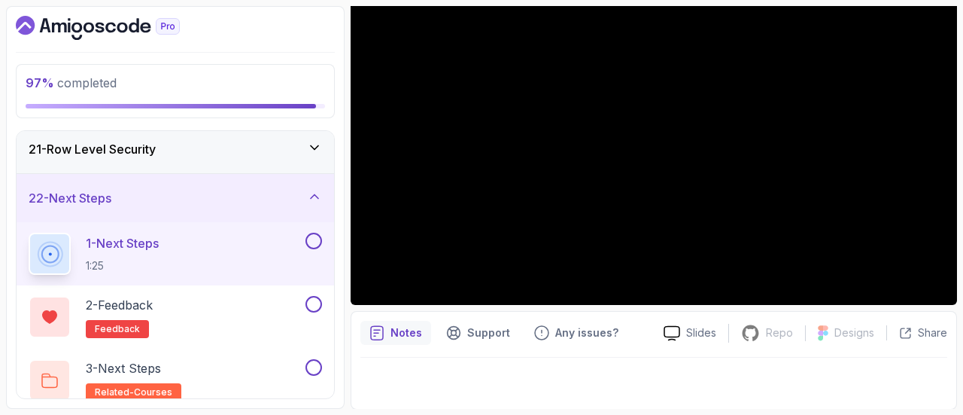
click at [317, 235] on button at bounding box center [313, 240] width 17 height 17
click at [314, 296] on button at bounding box center [313, 304] width 17 height 17
click at [311, 372] on button "3 - Next Steps related-courses" at bounding box center [175, 380] width 293 height 42
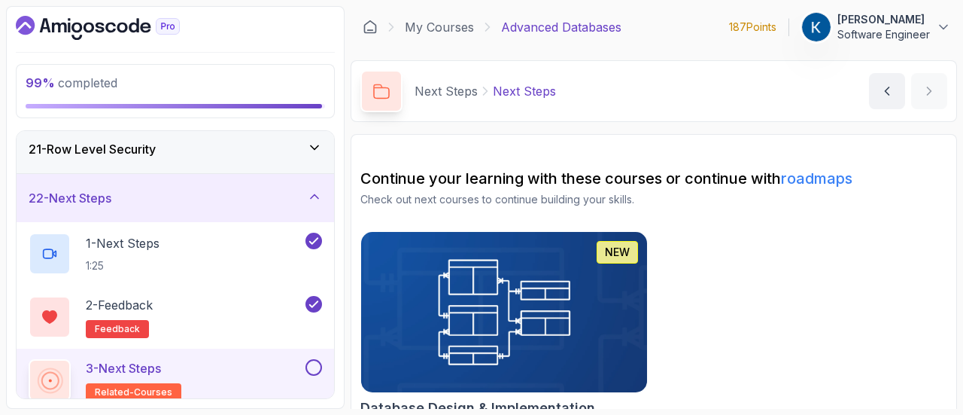
click at [310, 366] on button at bounding box center [313, 367] width 17 height 17
click at [278, 246] on div "1 - Next Steps 1:25" at bounding box center [166, 253] width 274 height 42
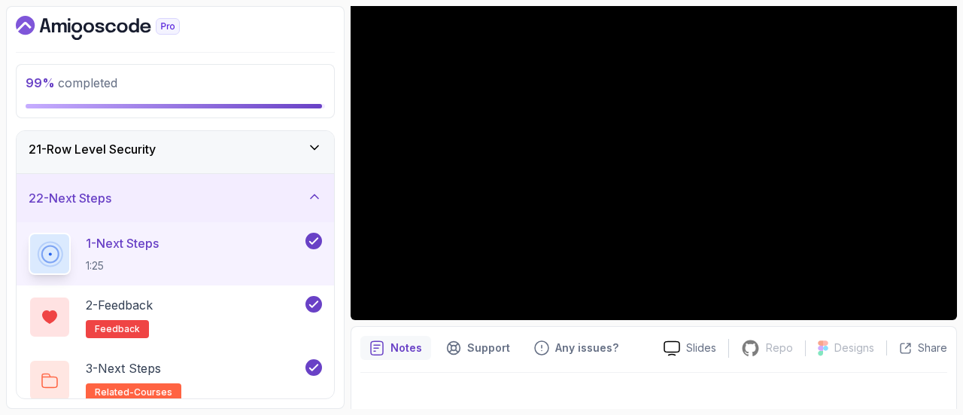
scroll to position [170, 0]
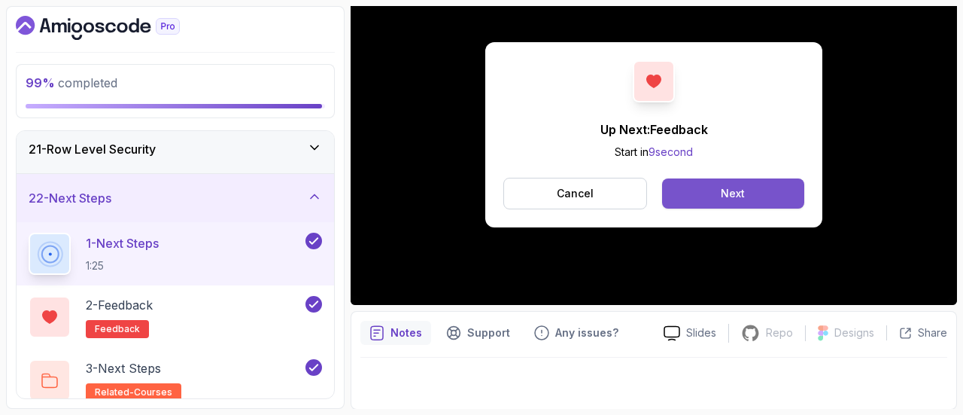
click at [755, 190] on button "Next" at bounding box center [733, 193] width 142 height 30
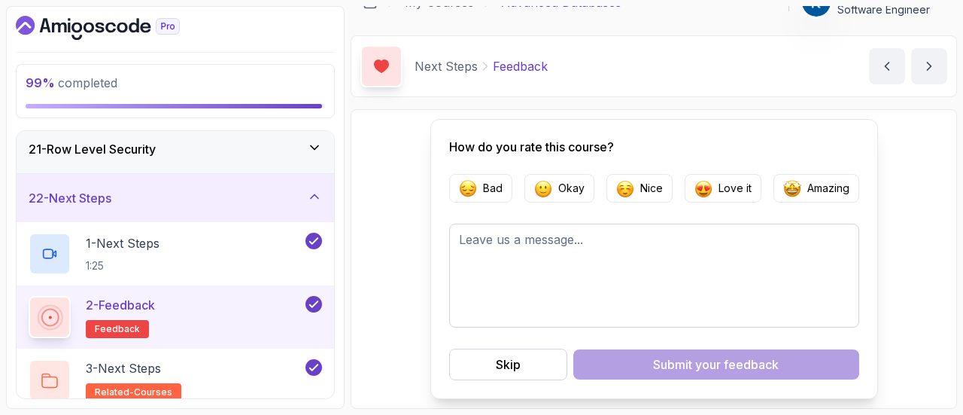
scroll to position [21, 0]
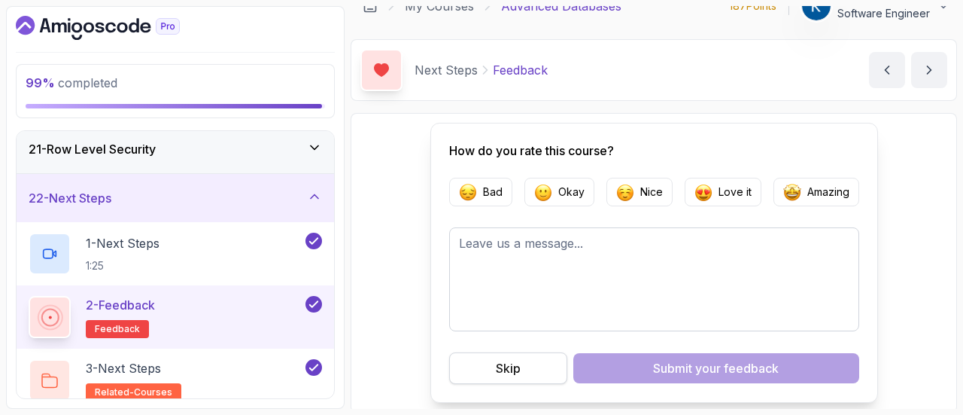
click at [527, 366] on button "Skip" at bounding box center [508, 368] width 118 height 32
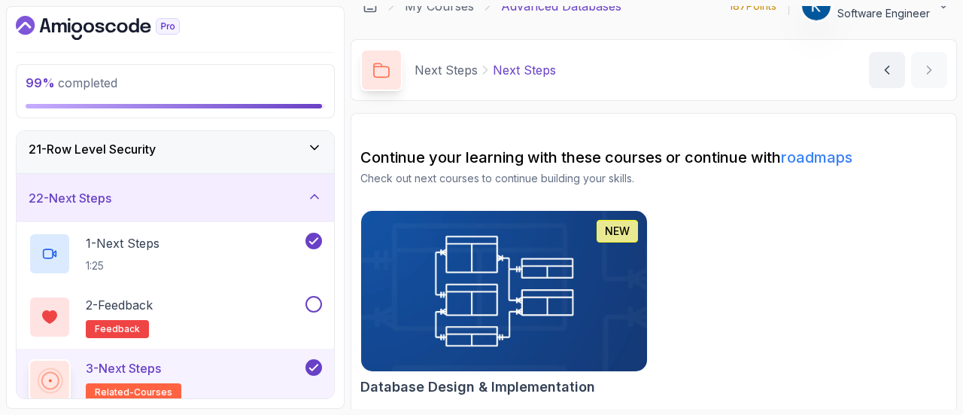
scroll to position [23, 0]
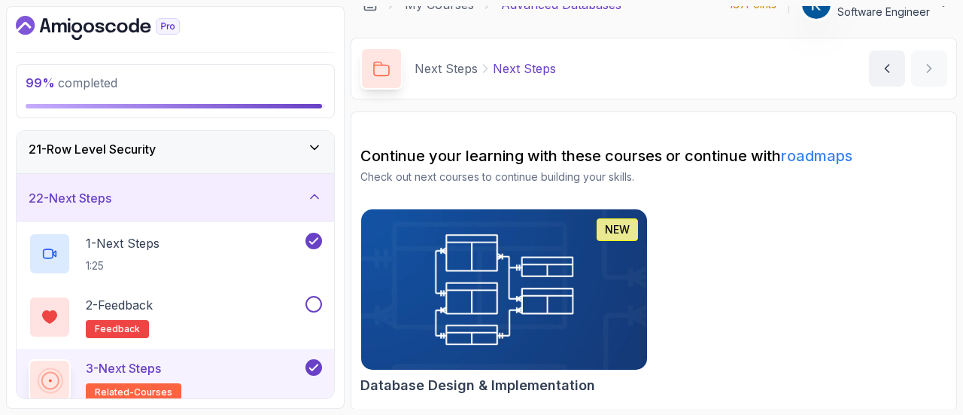
click at [560, 266] on img at bounding box center [504, 289] width 300 height 169
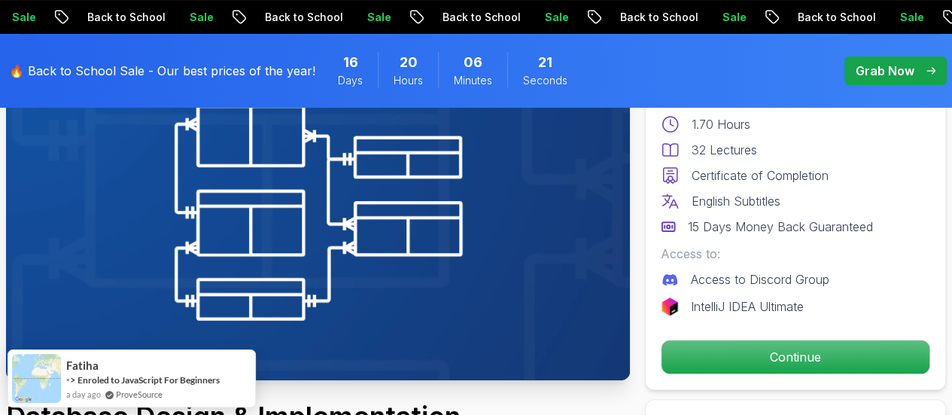
scroll to position [169, 0]
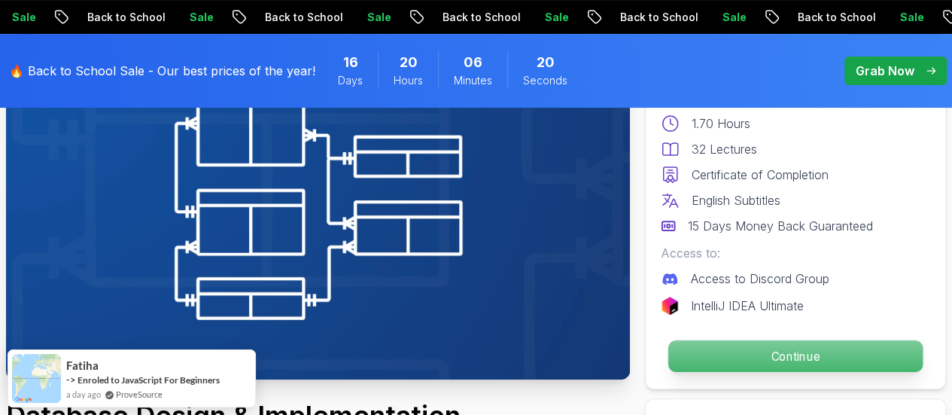
click at [743, 351] on p "Continue" at bounding box center [795, 356] width 254 height 32
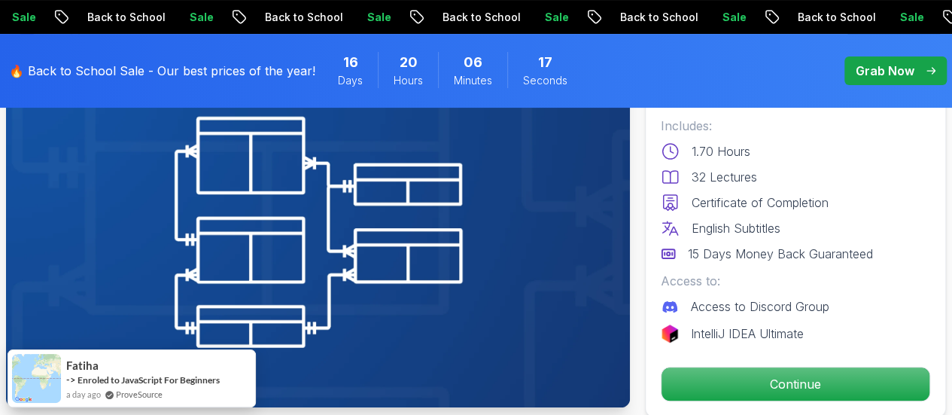
scroll to position [190, 0]
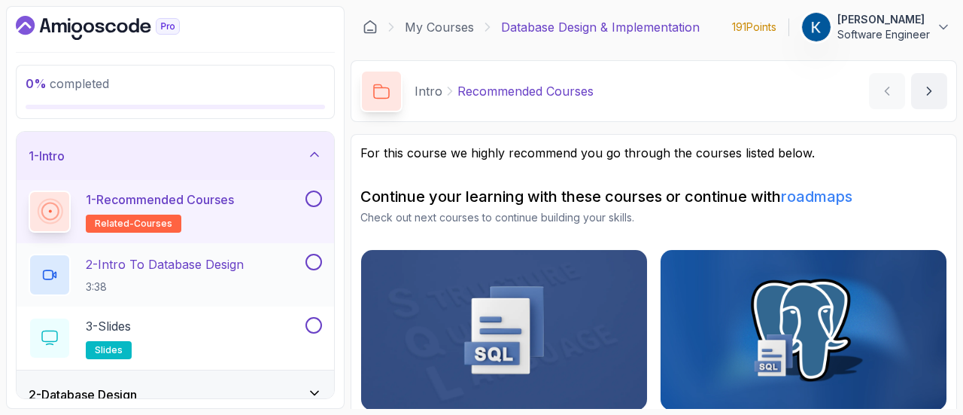
scroll to position [212, 0]
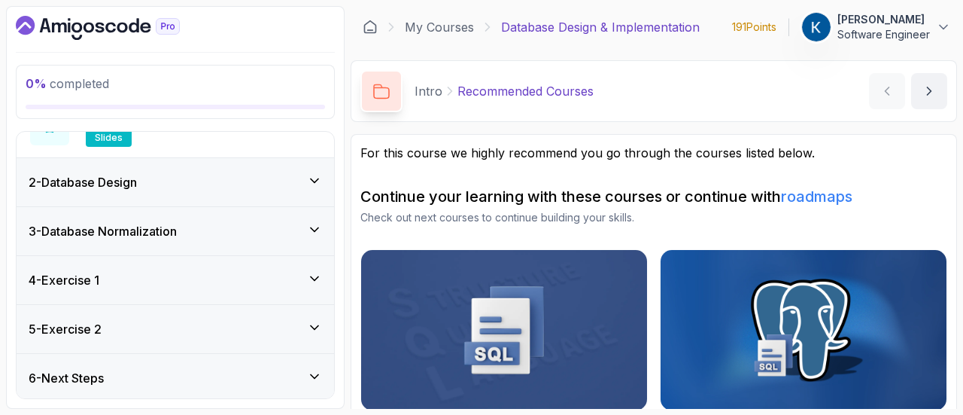
click at [292, 190] on div "2 - Database Design" at bounding box center [175, 182] width 317 height 48
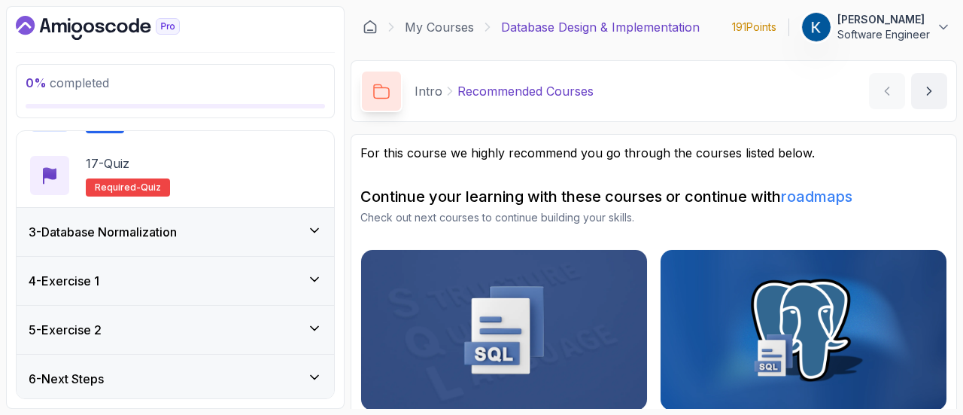
click at [305, 226] on div "3 - Database Normalization" at bounding box center [175, 232] width 293 height 18
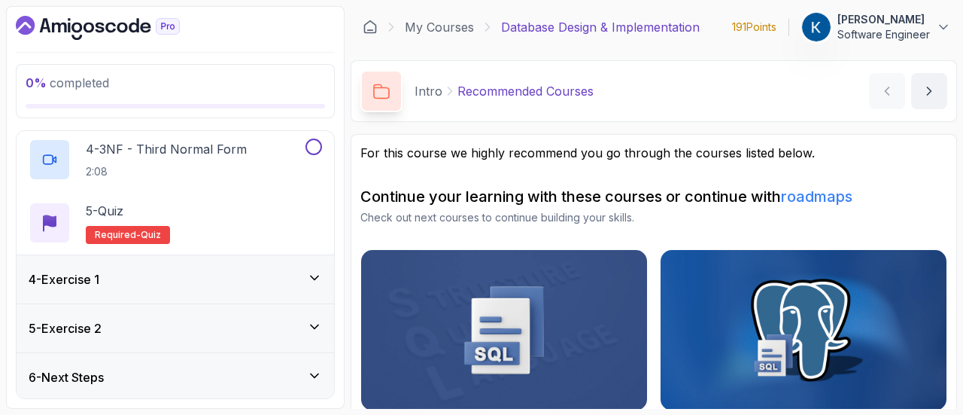
click at [286, 276] on div "4 - Exercise 1" at bounding box center [175, 279] width 293 height 18
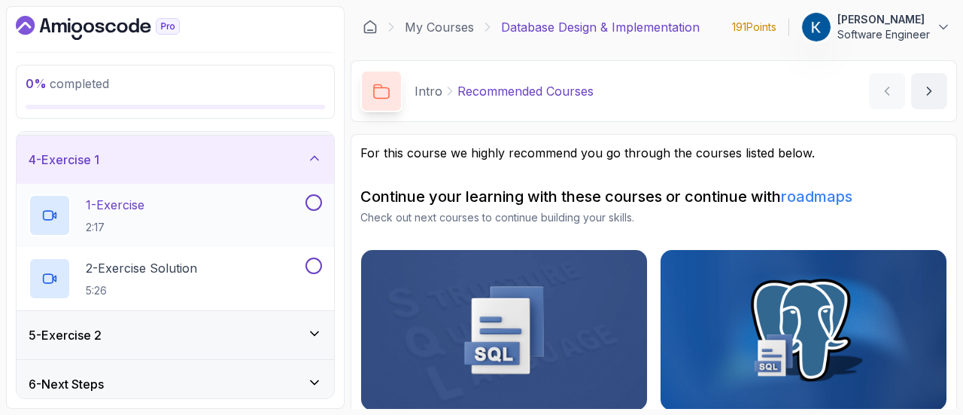
scroll to position [149, 0]
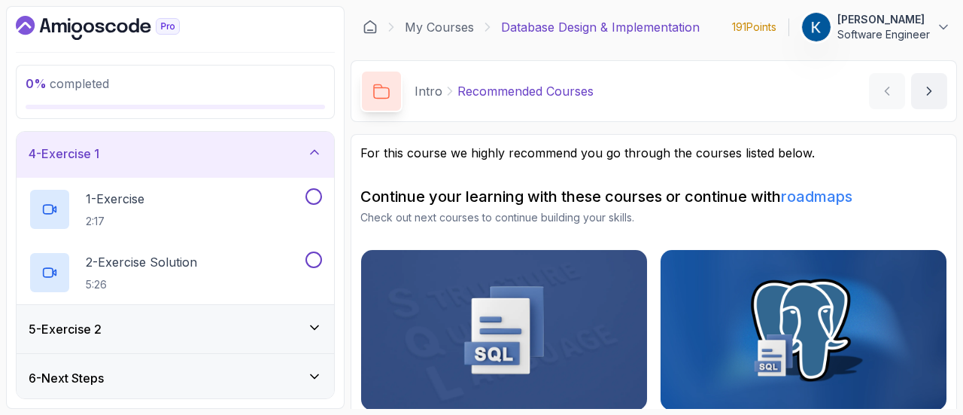
click at [283, 328] on div "5 - Exercise 2" at bounding box center [175, 329] width 293 height 18
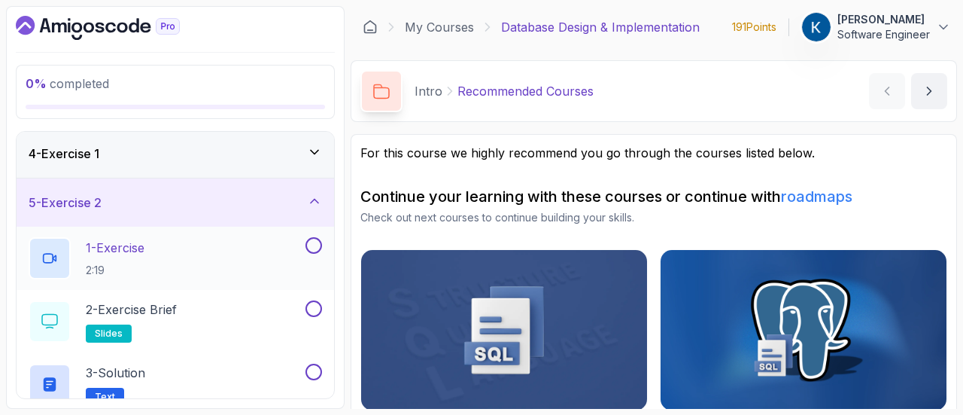
scroll to position [212, 0]
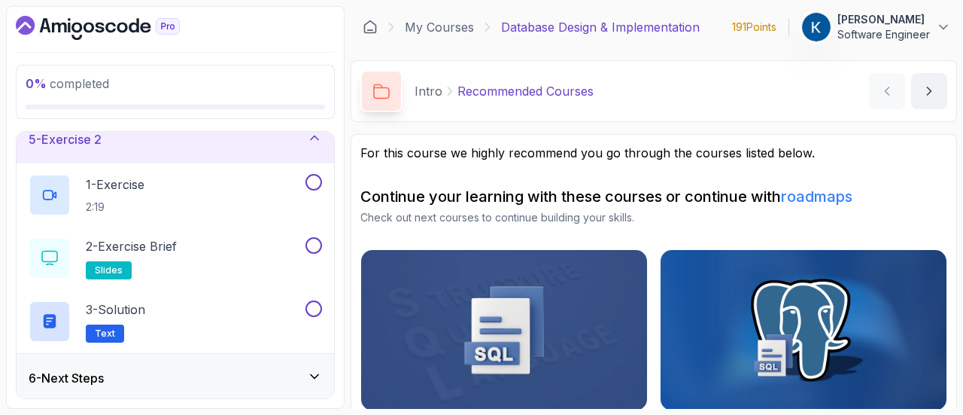
click at [263, 387] on div "6 - Next Steps" at bounding box center [175, 378] width 317 height 48
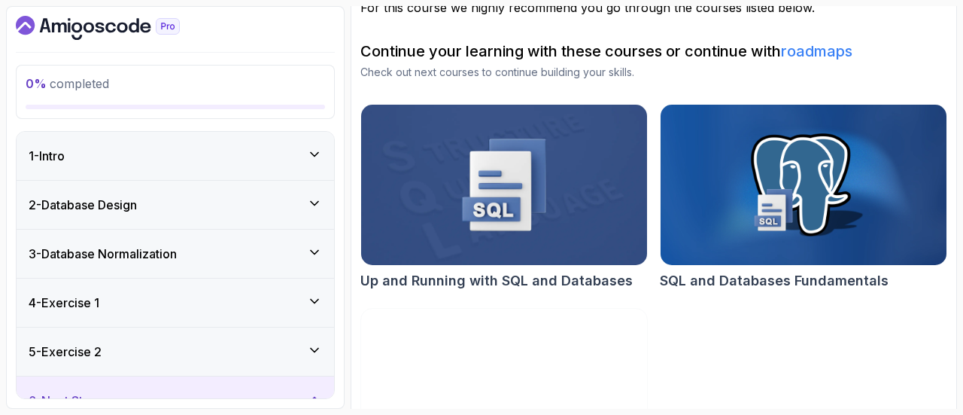
scroll to position [0, 0]
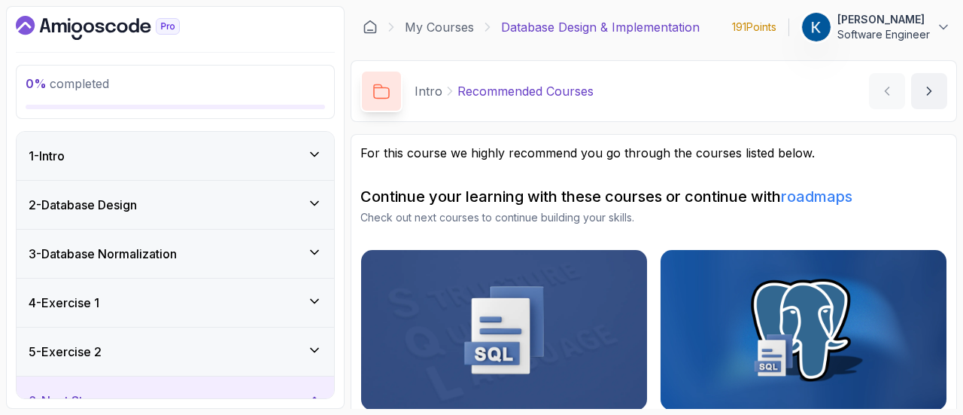
click at [270, 153] on div "1 - Intro" at bounding box center [175, 156] width 293 height 18
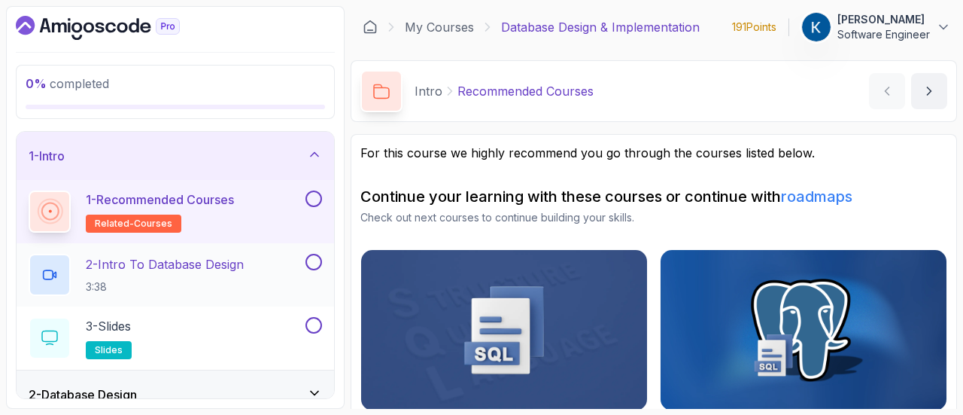
click at [244, 269] on p "2 - Intro To Database Design" at bounding box center [165, 264] width 158 height 18
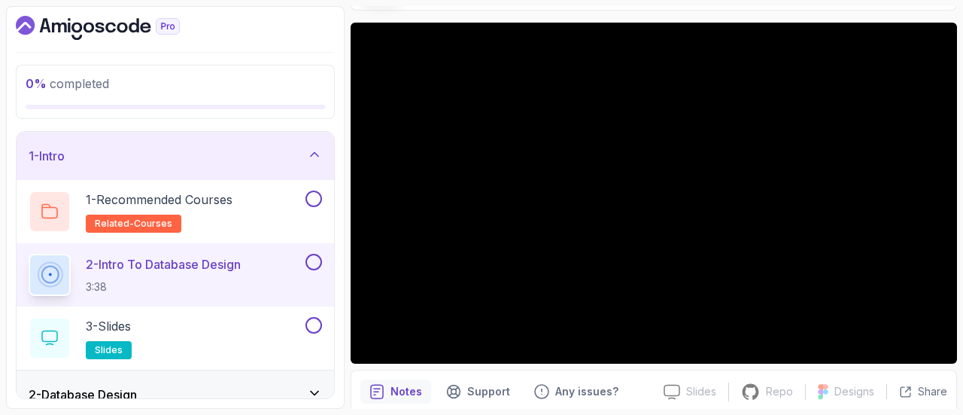
scroll to position [43, 0]
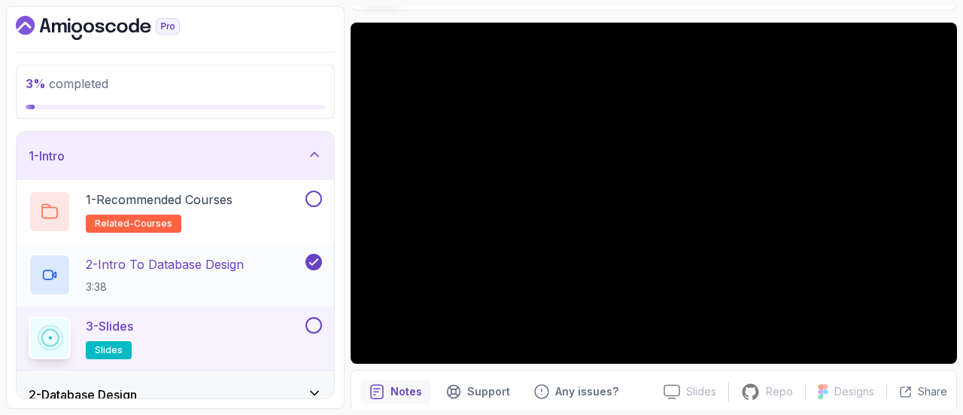
scroll to position [137, 0]
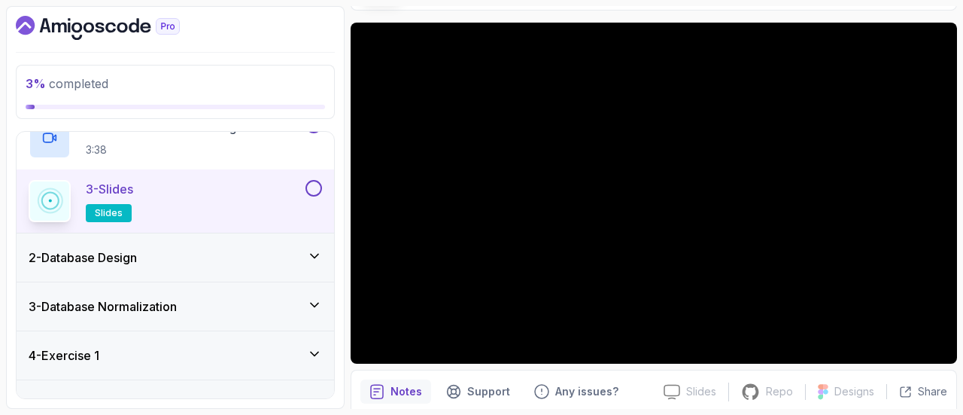
click at [314, 186] on button at bounding box center [313, 188] width 17 height 17
click at [303, 267] on div "2 - Database Design" at bounding box center [175, 257] width 317 height 48
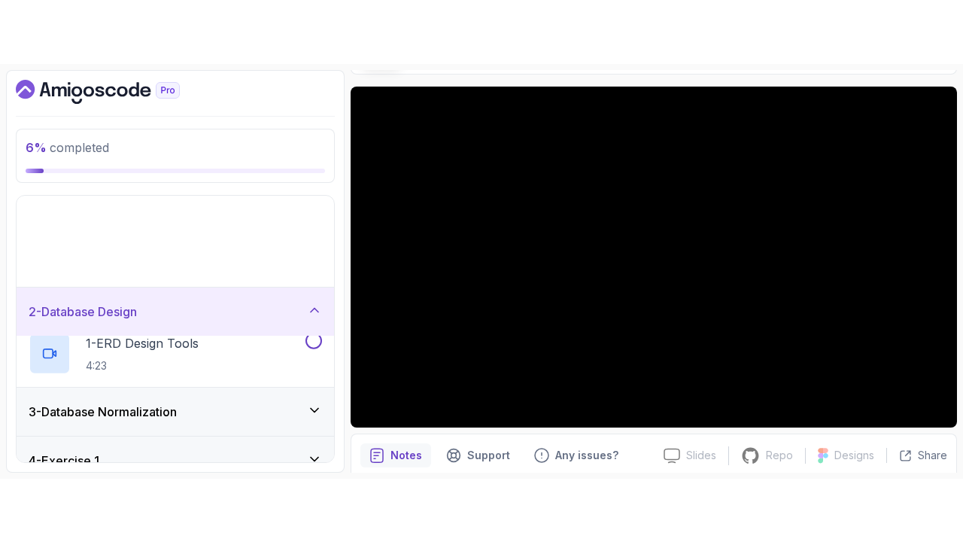
scroll to position [23, 0]
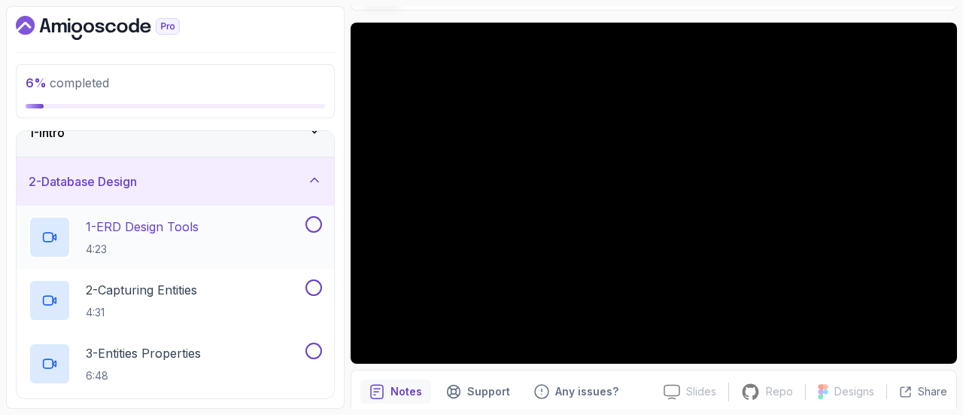
click at [223, 228] on div "1 - ERD Design Tools 4:23" at bounding box center [166, 237] width 274 height 42
